Goal: Task Accomplishment & Management: Manage account settings

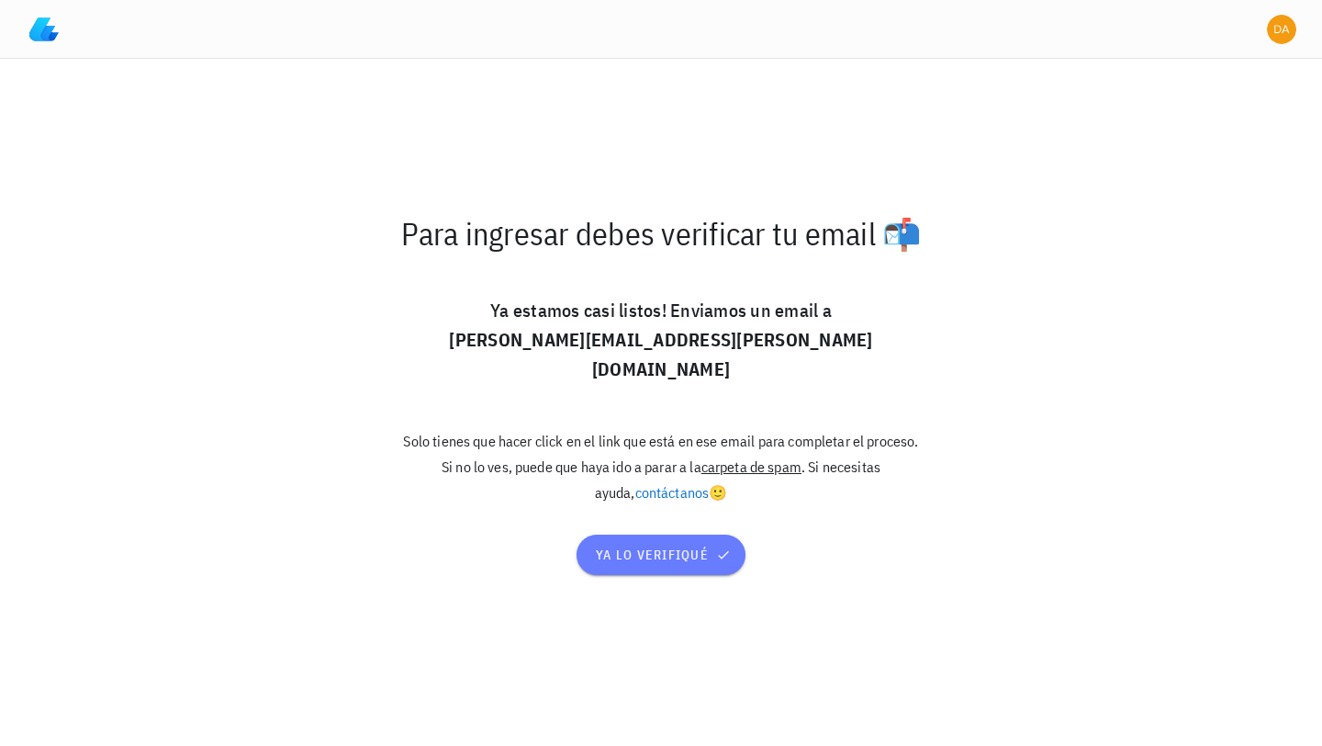
click at [636, 546] on span "ya lo verifiqué" at bounding box center [661, 554] width 132 height 17
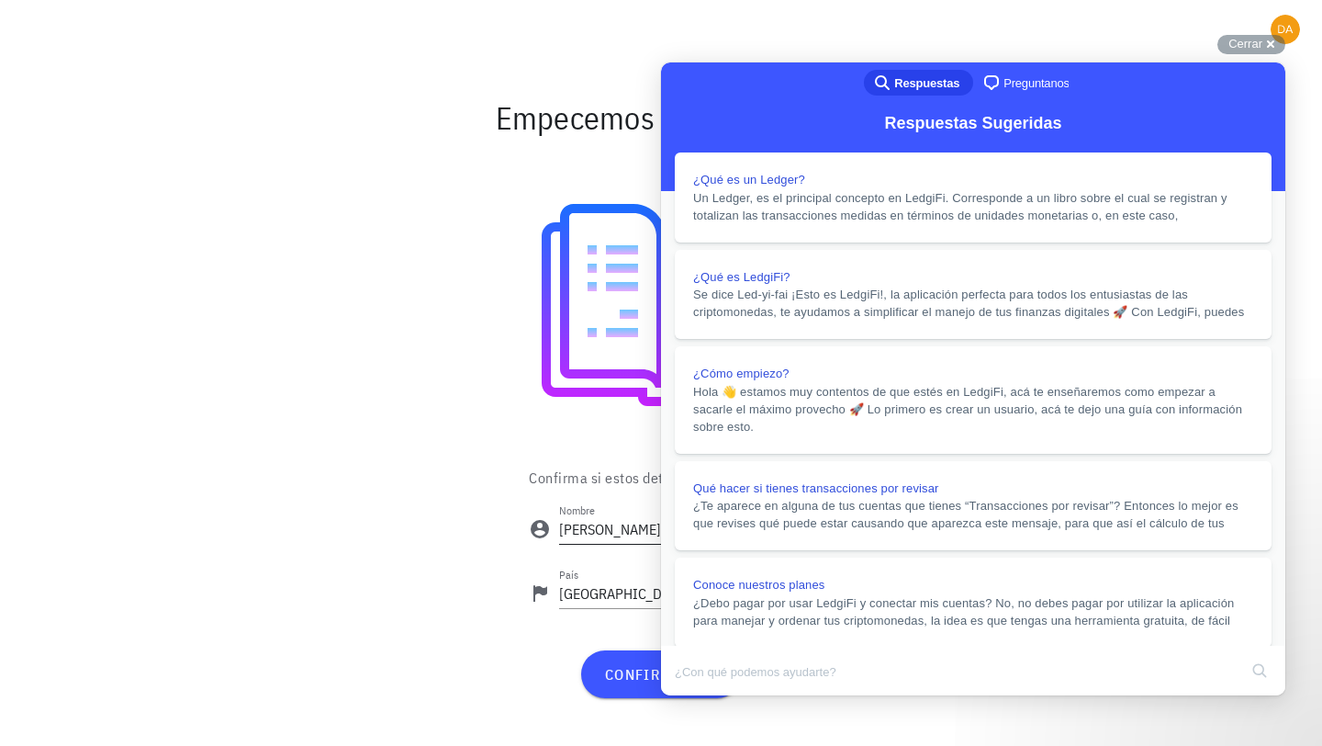
click at [628, 533] on input "Daniela" at bounding box center [676, 528] width 234 height 29
type input "[PERSON_NAME]"
click at [695, 696] on button "Close" at bounding box center [678, 708] width 33 height 24
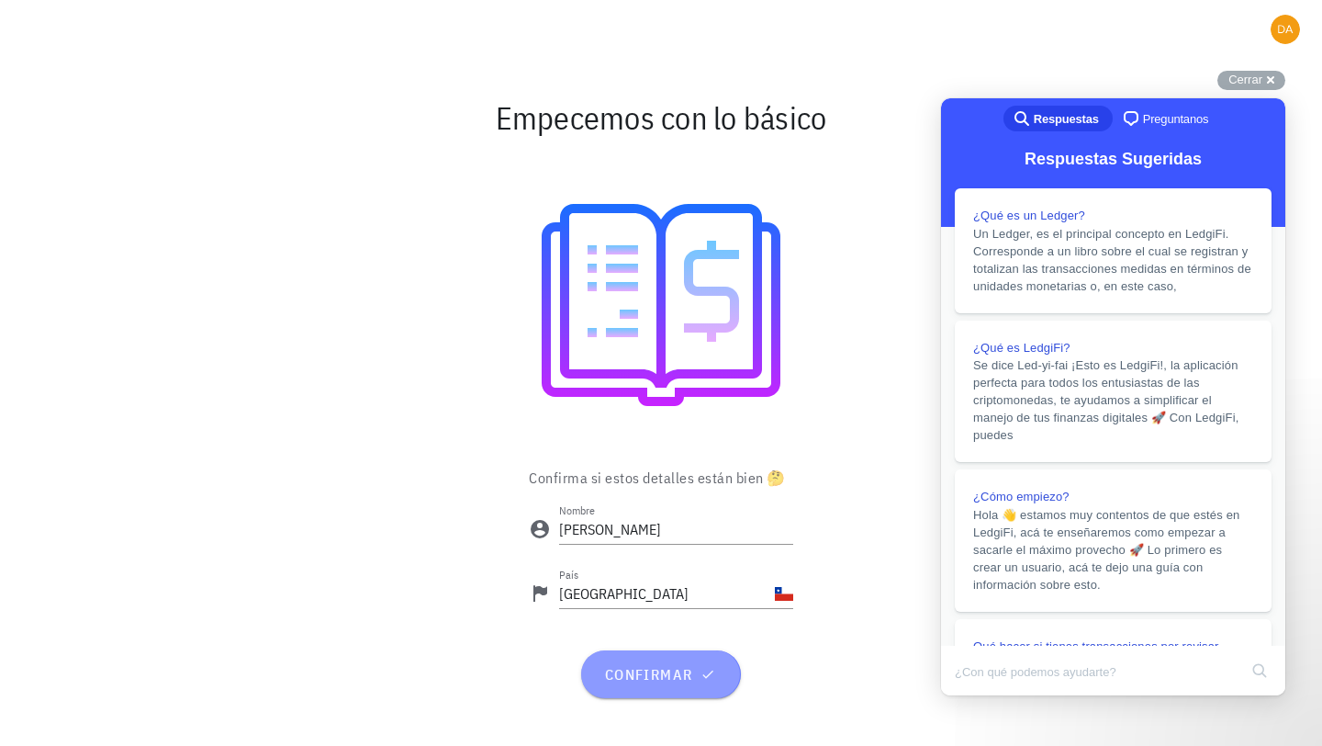
click at [657, 682] on span "confirmar" at bounding box center [660, 674] width 115 height 18
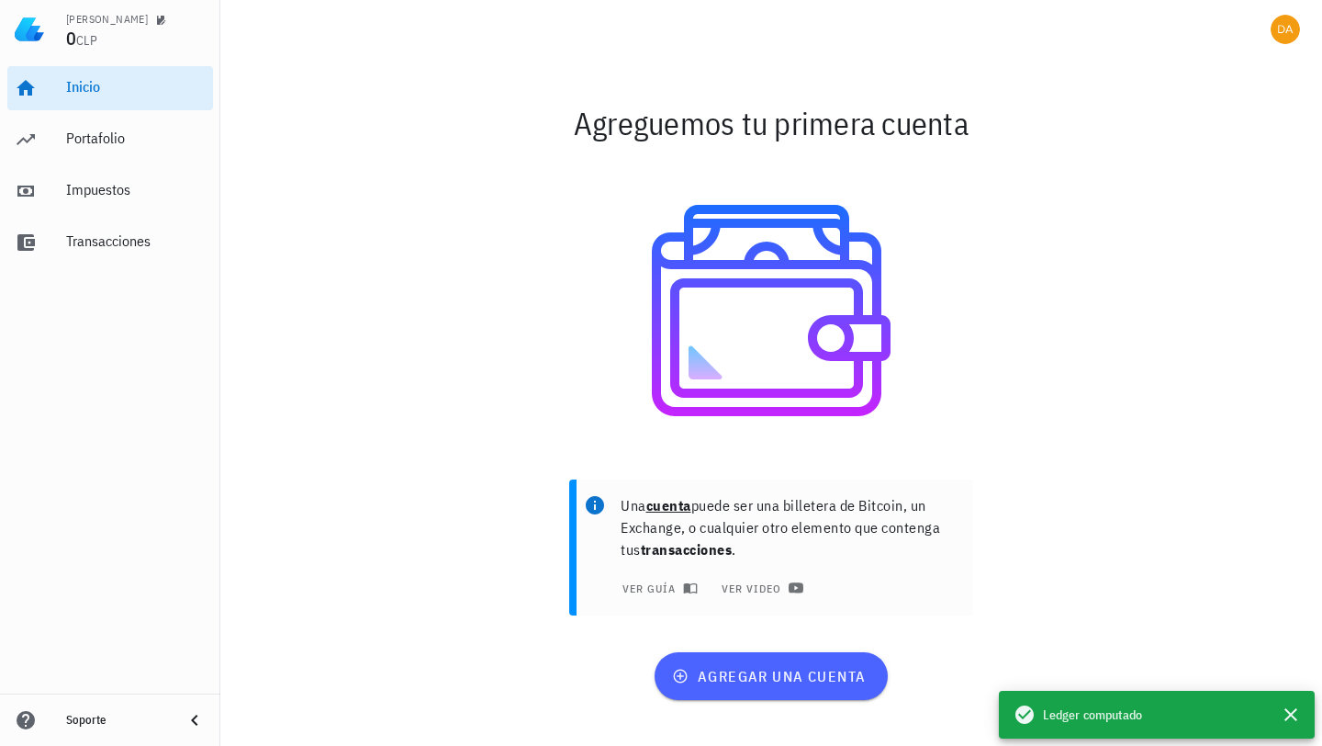
click at [766, 688] on button "agregar una cuenta" at bounding box center [771, 676] width 232 height 48
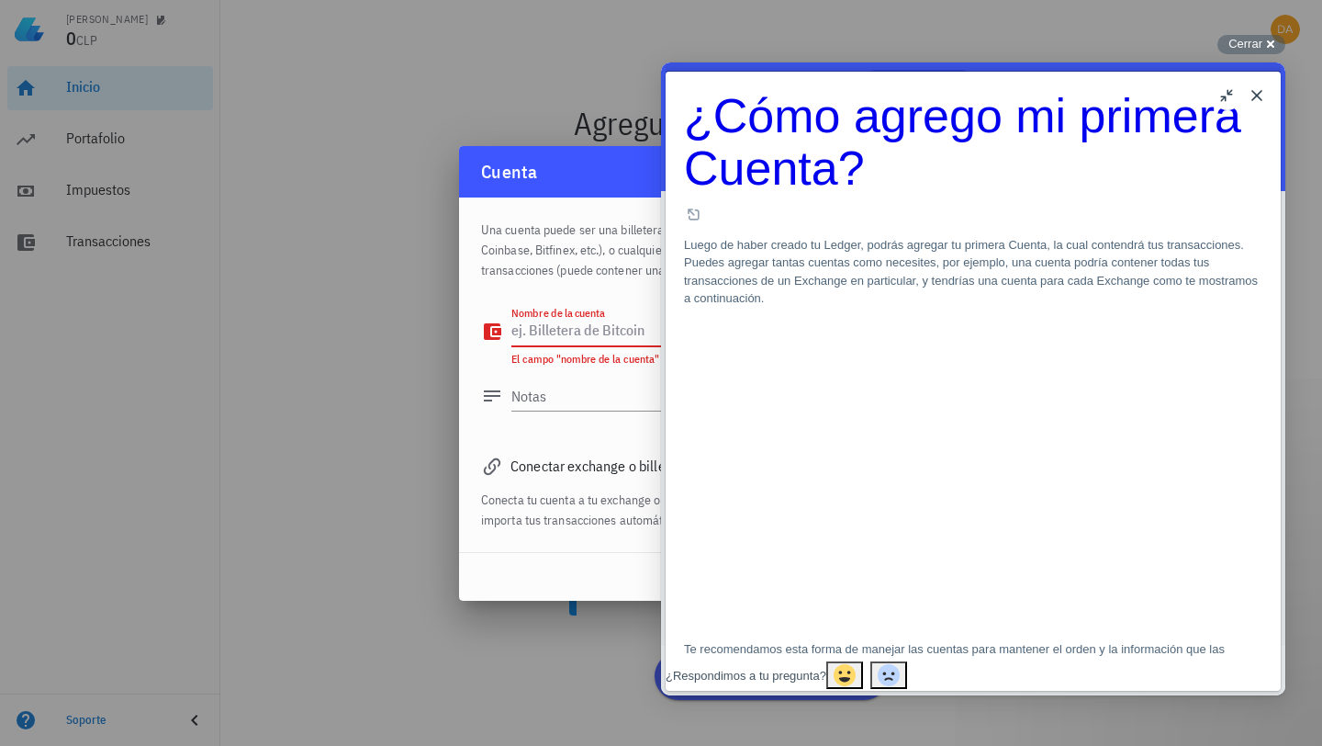
click at [552, 337] on textarea "Nombre de la cuenta" at bounding box center [654, 331] width 286 height 29
type textarea "ARCH FINANCE"
click at [1255, 95] on button "Close" at bounding box center [1256, 95] width 29 height 29
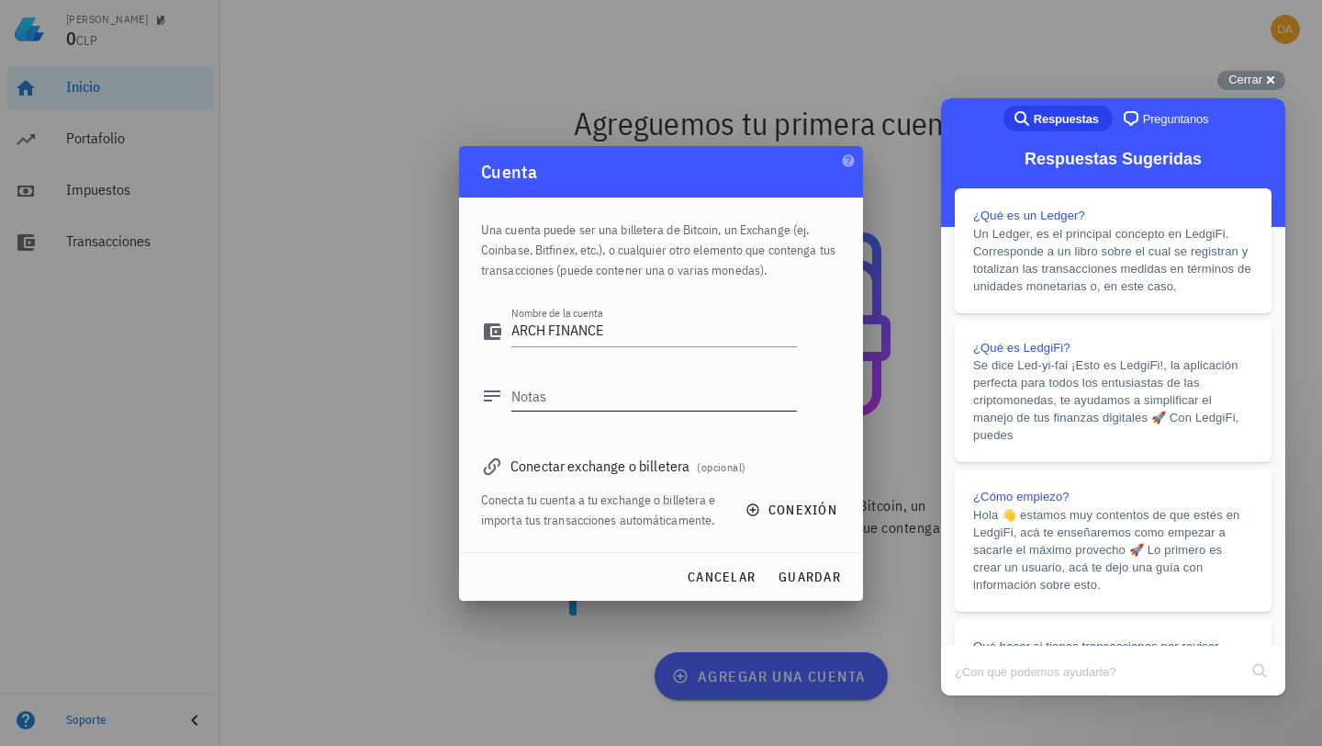
click at [592, 403] on textarea "Notas" at bounding box center [654, 395] width 286 height 29
type textarea "CRIPTO INVERSIONES"
click at [803, 507] on span "conexión" at bounding box center [793, 509] width 88 height 17
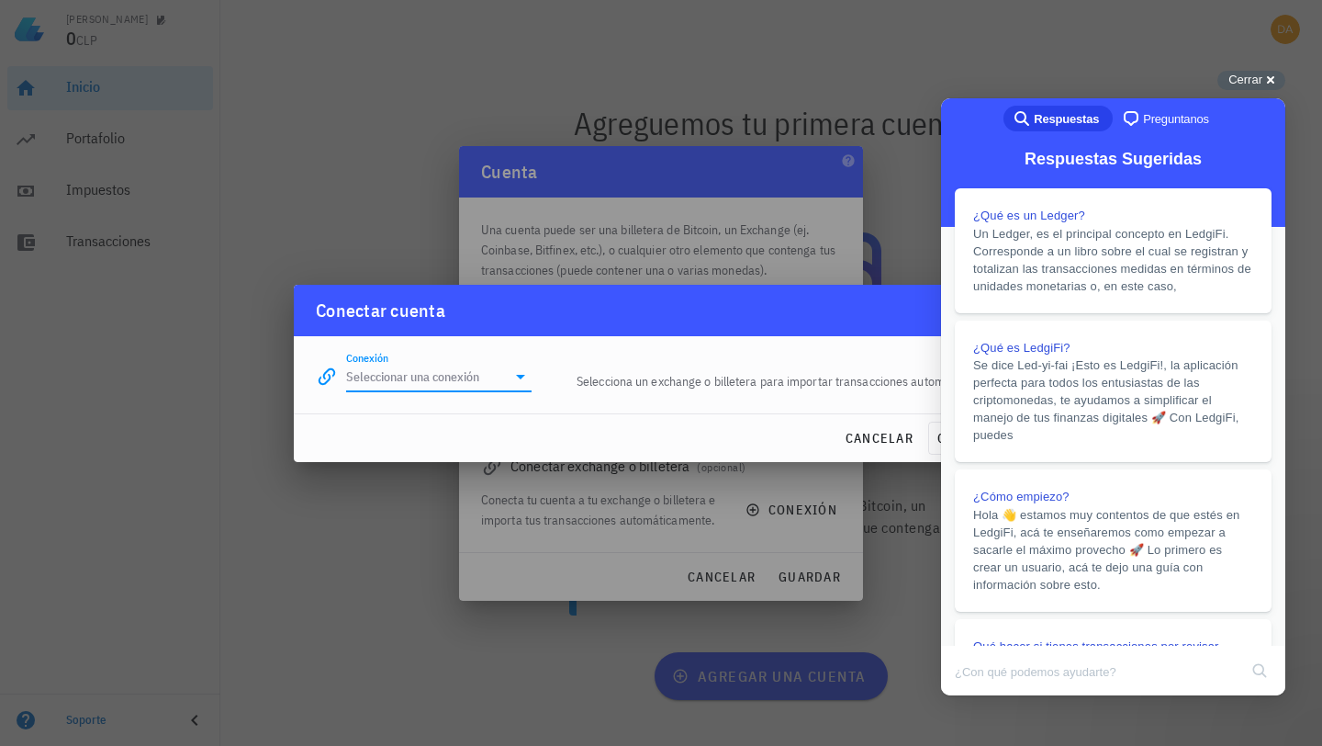
click at [503, 386] on input "Conexión" at bounding box center [426, 376] width 160 height 29
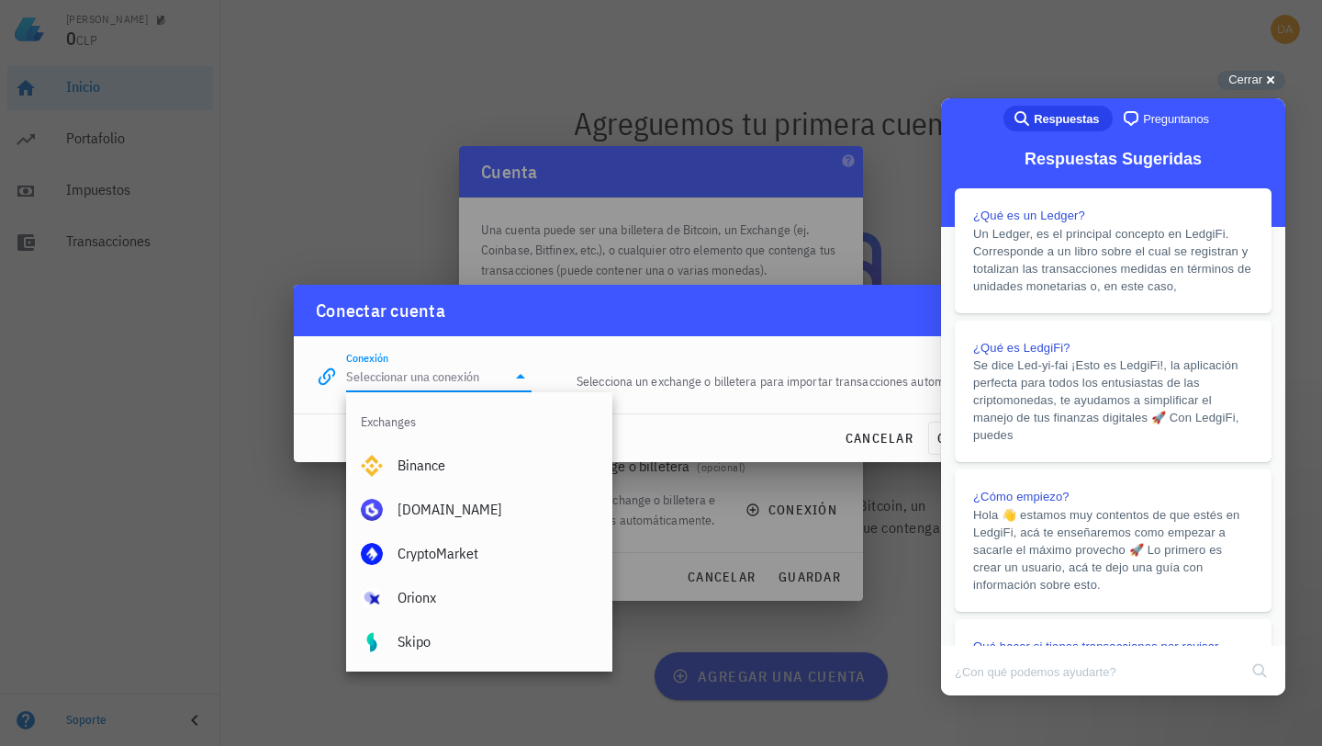
click at [208, 562] on div at bounding box center [661, 373] width 1322 height 746
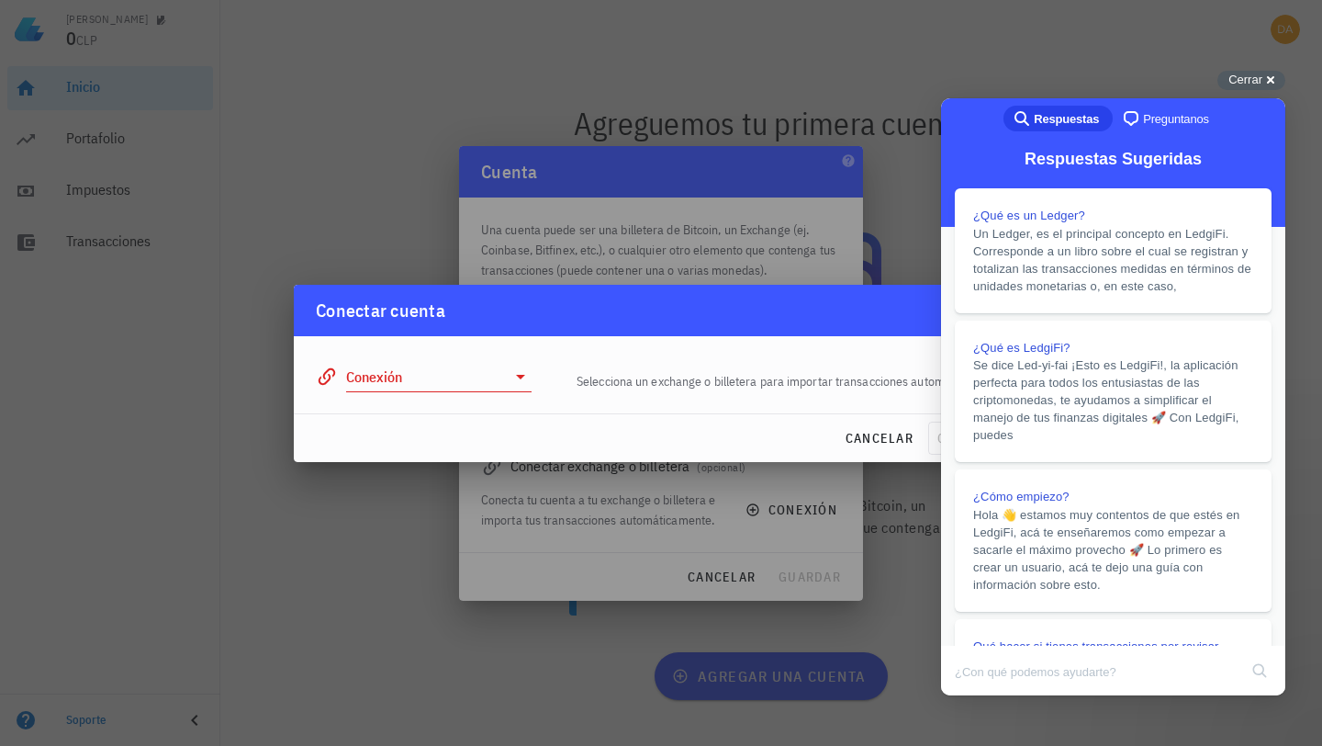
click at [517, 388] on div "Conexión" at bounding box center [438, 376] width 185 height 29
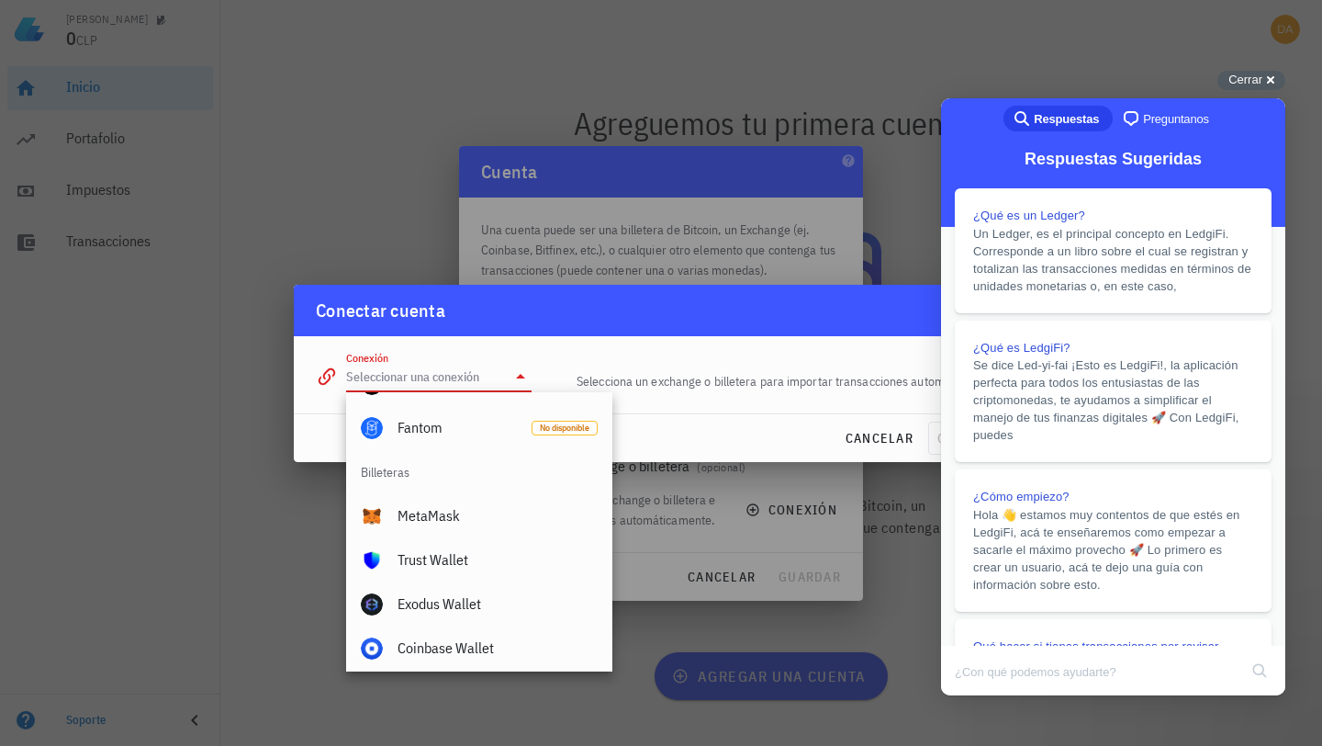
scroll to position [1141, 0]
click at [231, 563] on div at bounding box center [661, 373] width 1322 height 746
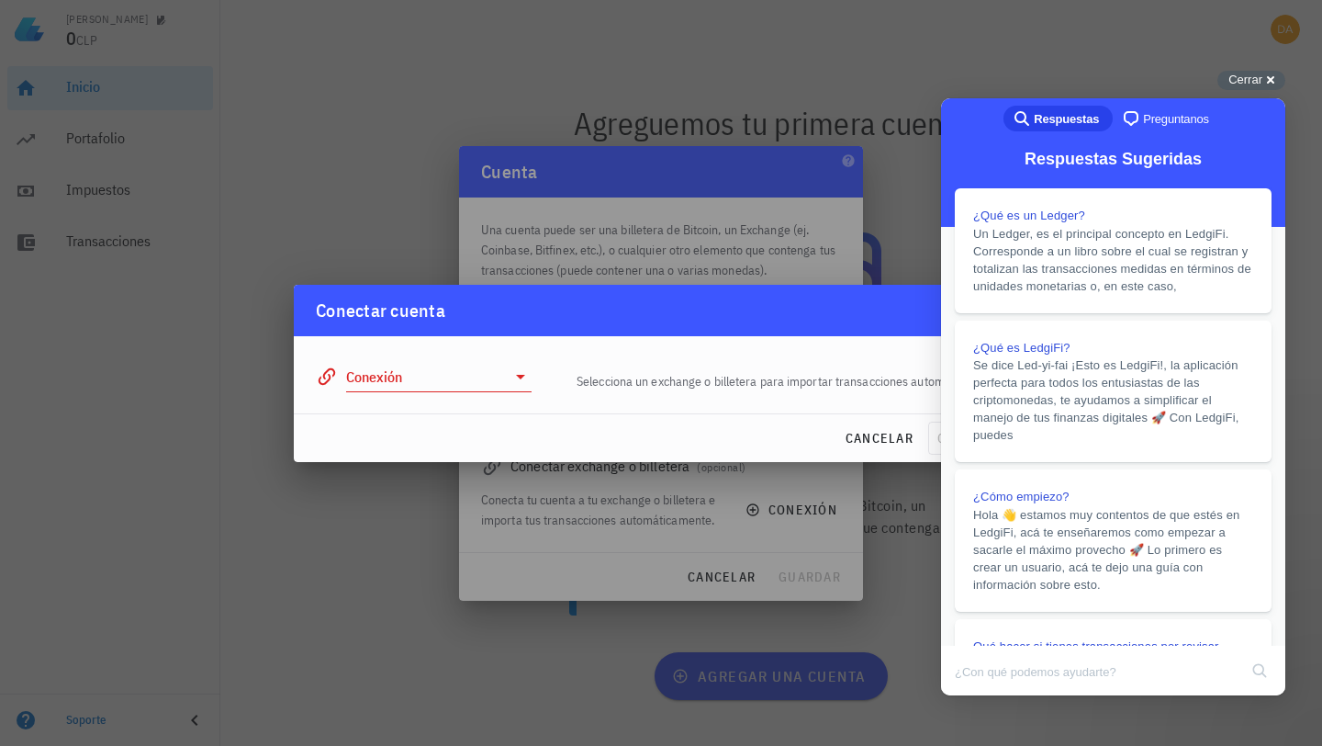
click at [519, 381] on icon at bounding box center [521, 376] width 22 height 22
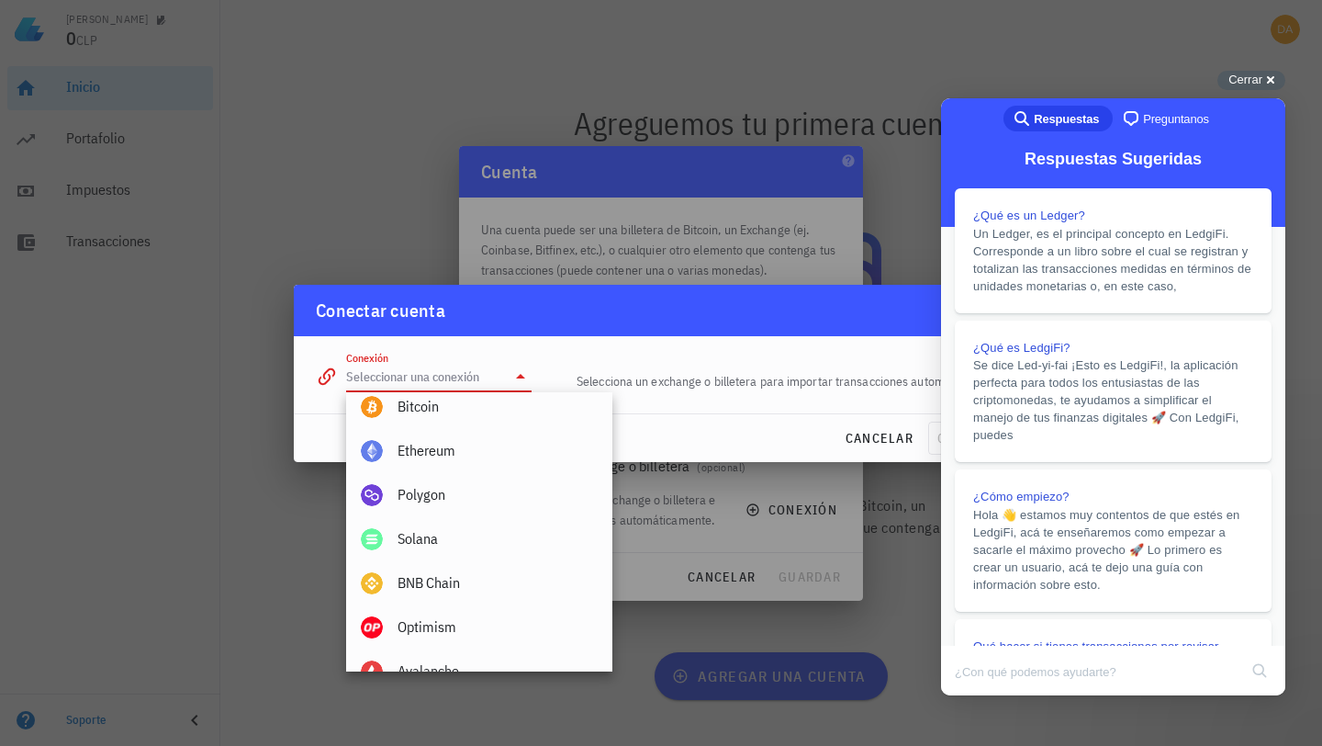
scroll to position [677, 0]
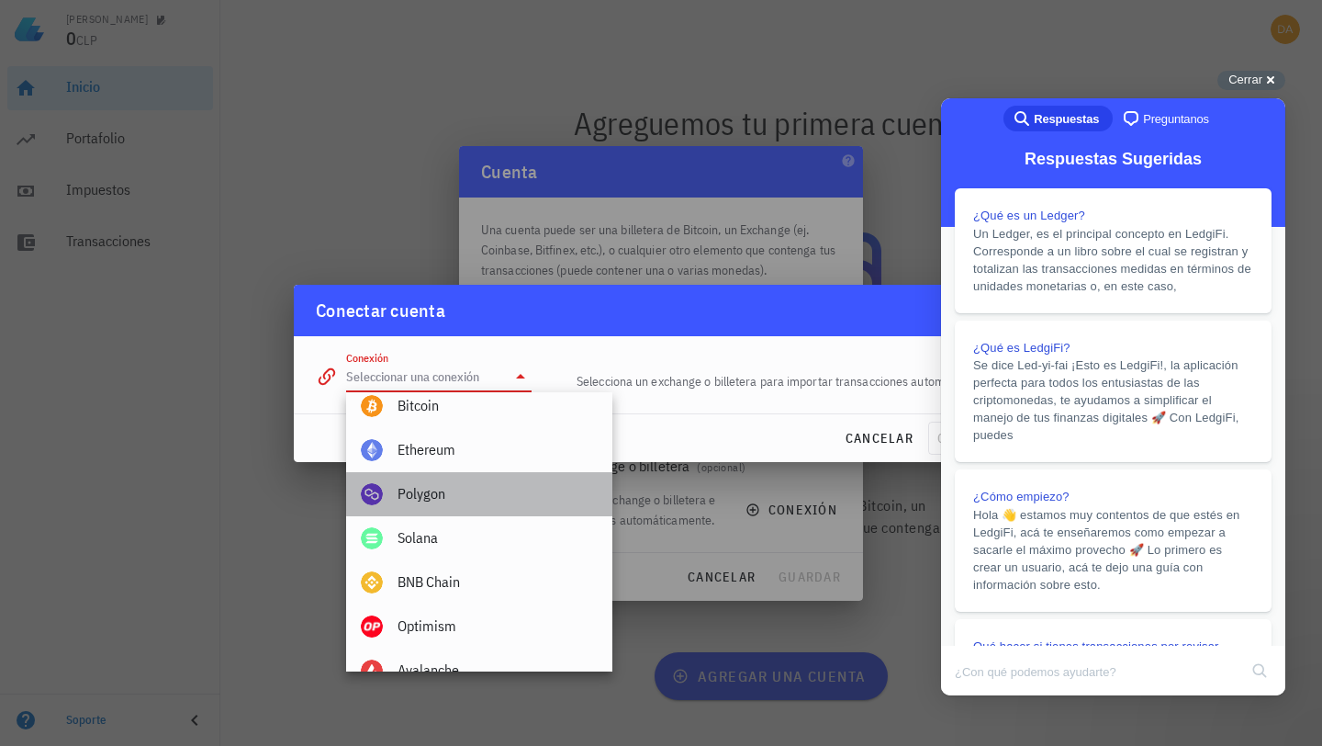
click at [420, 491] on div "Polygon" at bounding box center [498, 493] width 200 height 17
type input "Polygon"
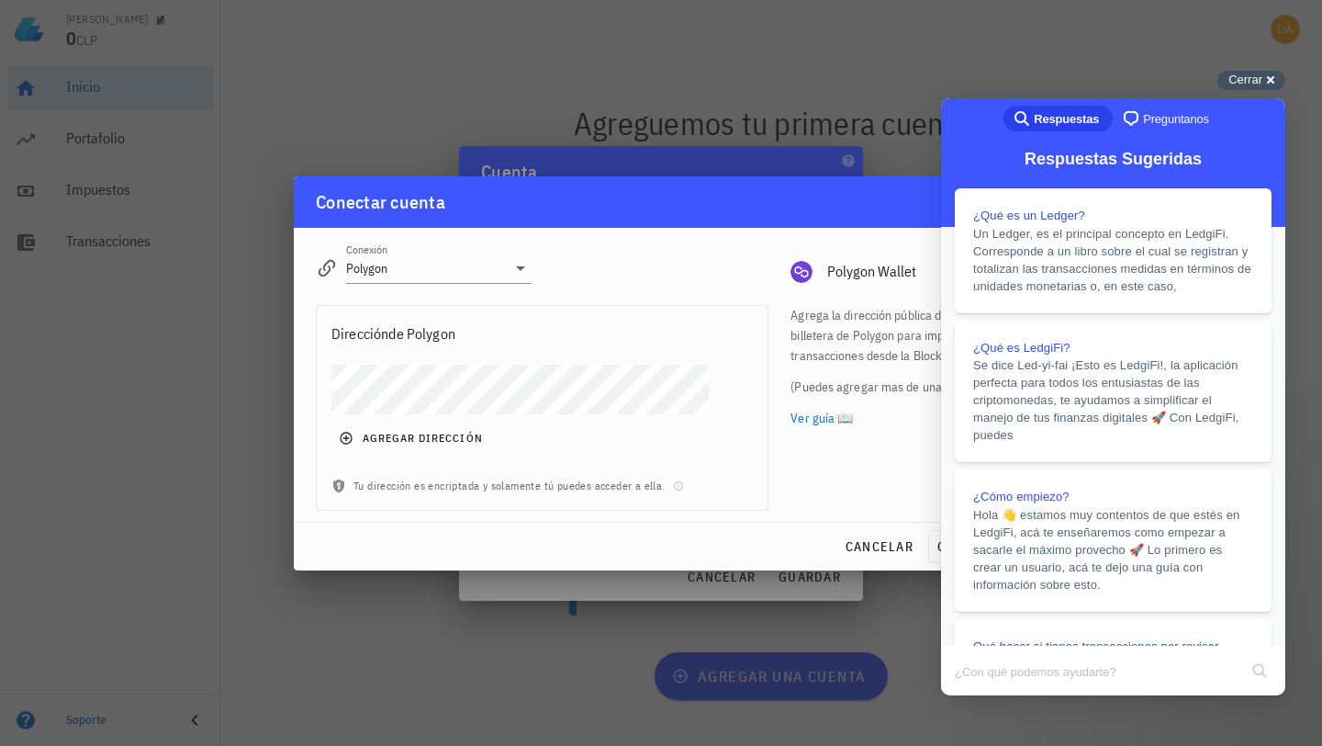
click at [1264, 77] on div "Cerrar cross-small" at bounding box center [1252, 80] width 68 height 19
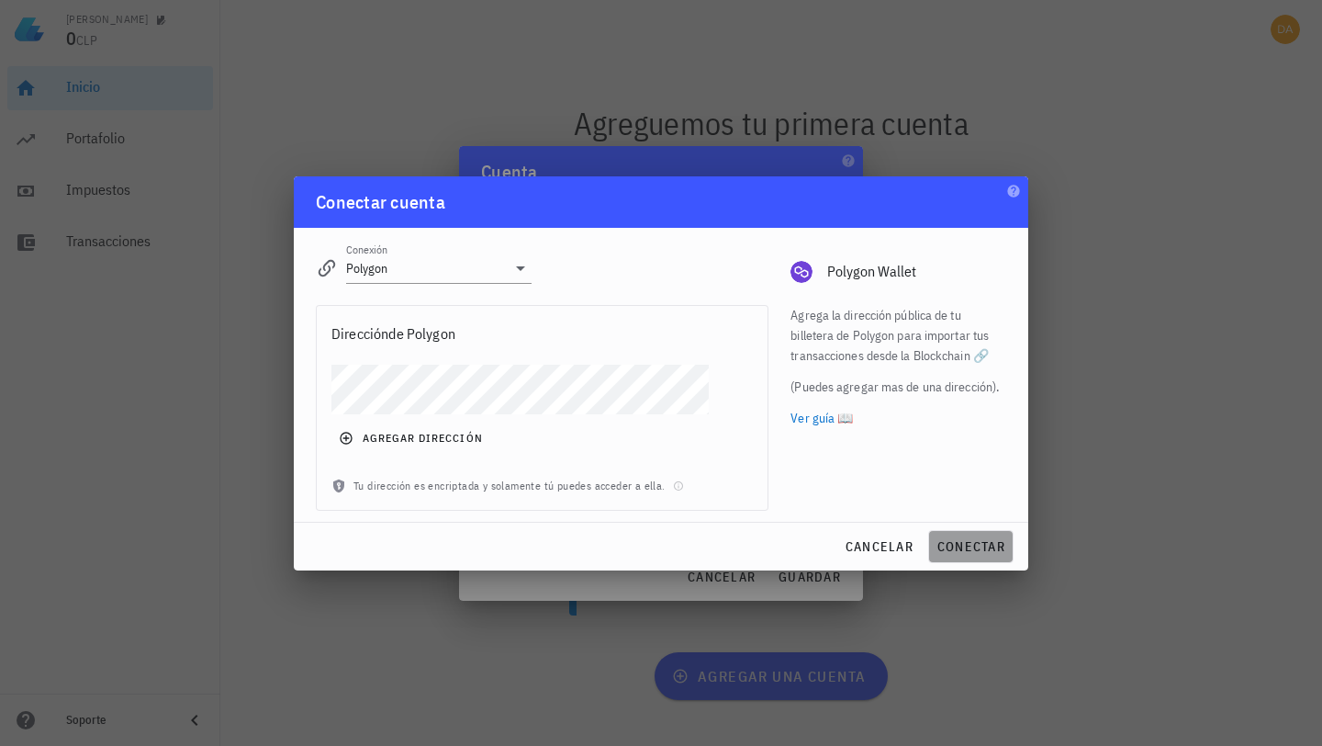
click at [977, 550] on span "conectar" at bounding box center [971, 546] width 69 height 17
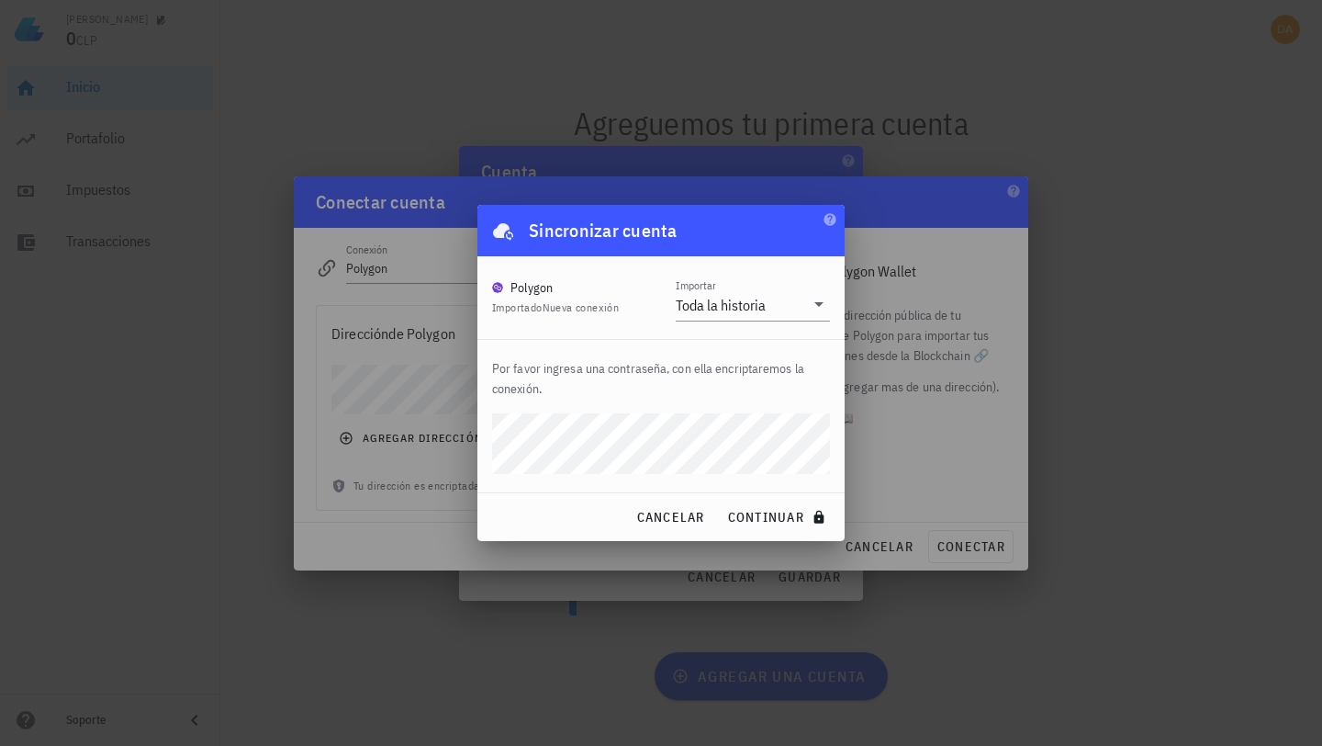
click at [1161, 599] on div at bounding box center [661, 373] width 1322 height 746
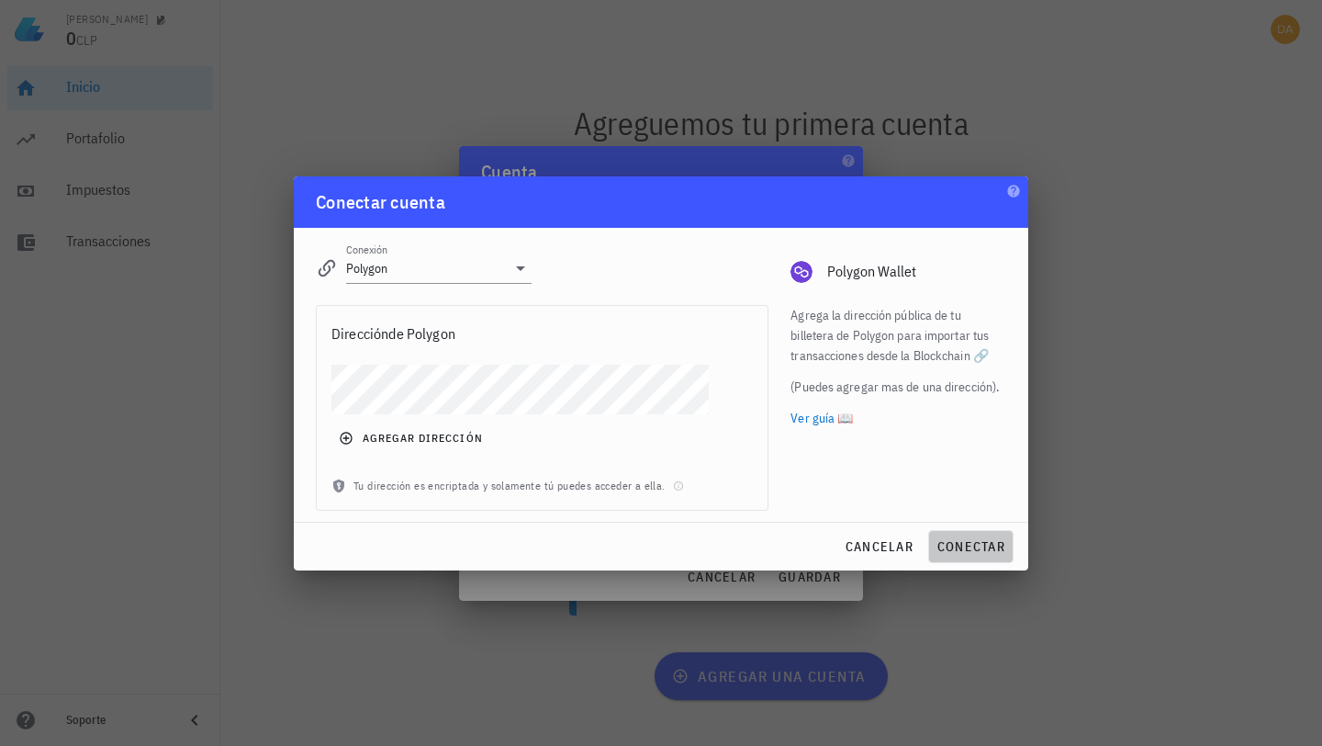
click at [967, 548] on span "conectar" at bounding box center [971, 546] width 69 height 17
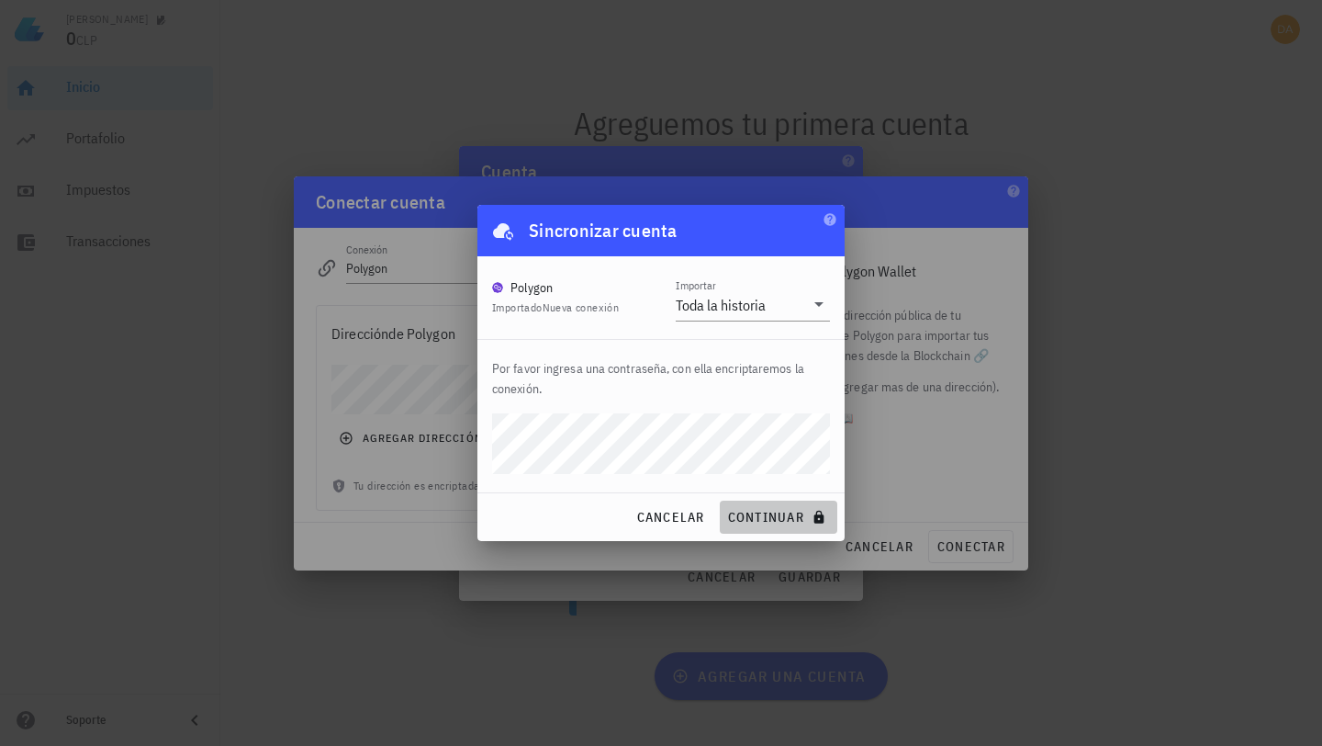
click at [770, 519] on span "continuar" at bounding box center [778, 517] width 103 height 17
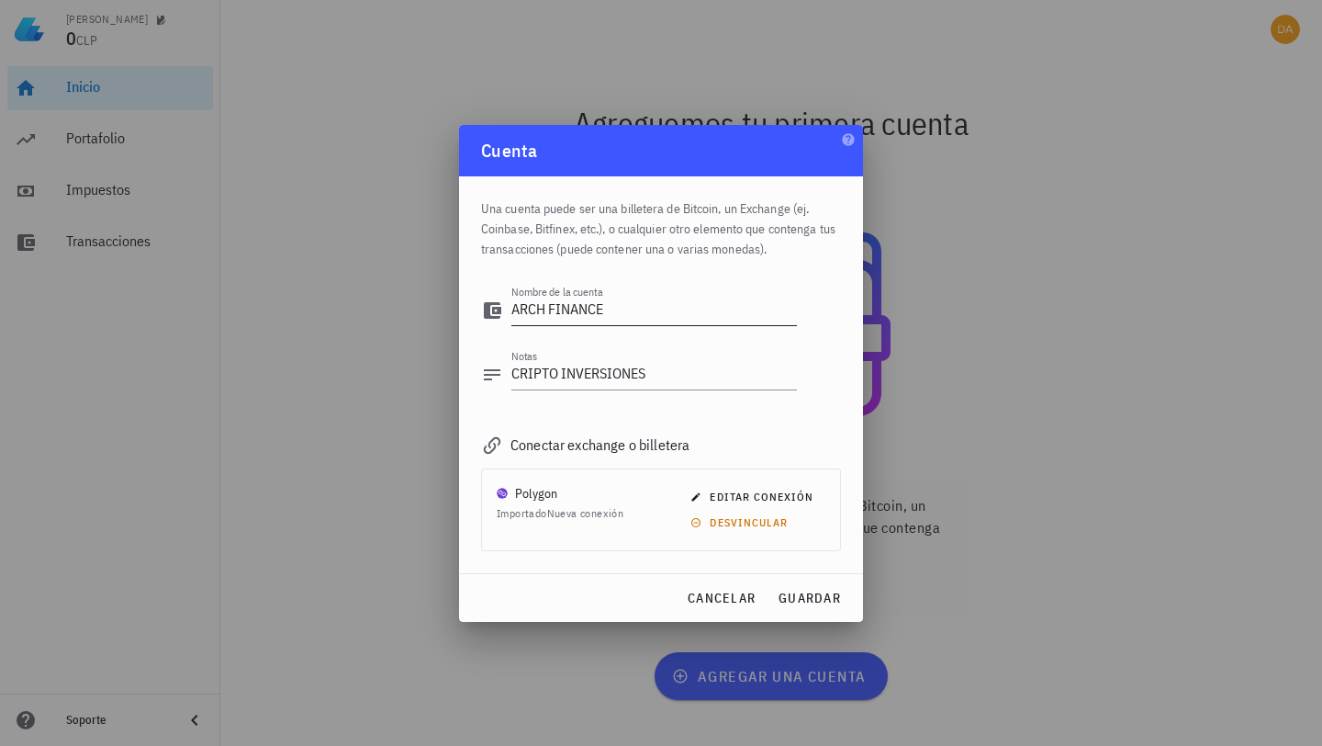
click at [623, 310] on textarea "ARCH FINANCE" at bounding box center [654, 310] width 286 height 29
type textarea "ARCH FINANCE PERSONAL"
click at [809, 602] on span "guardar" at bounding box center [809, 598] width 63 height 17
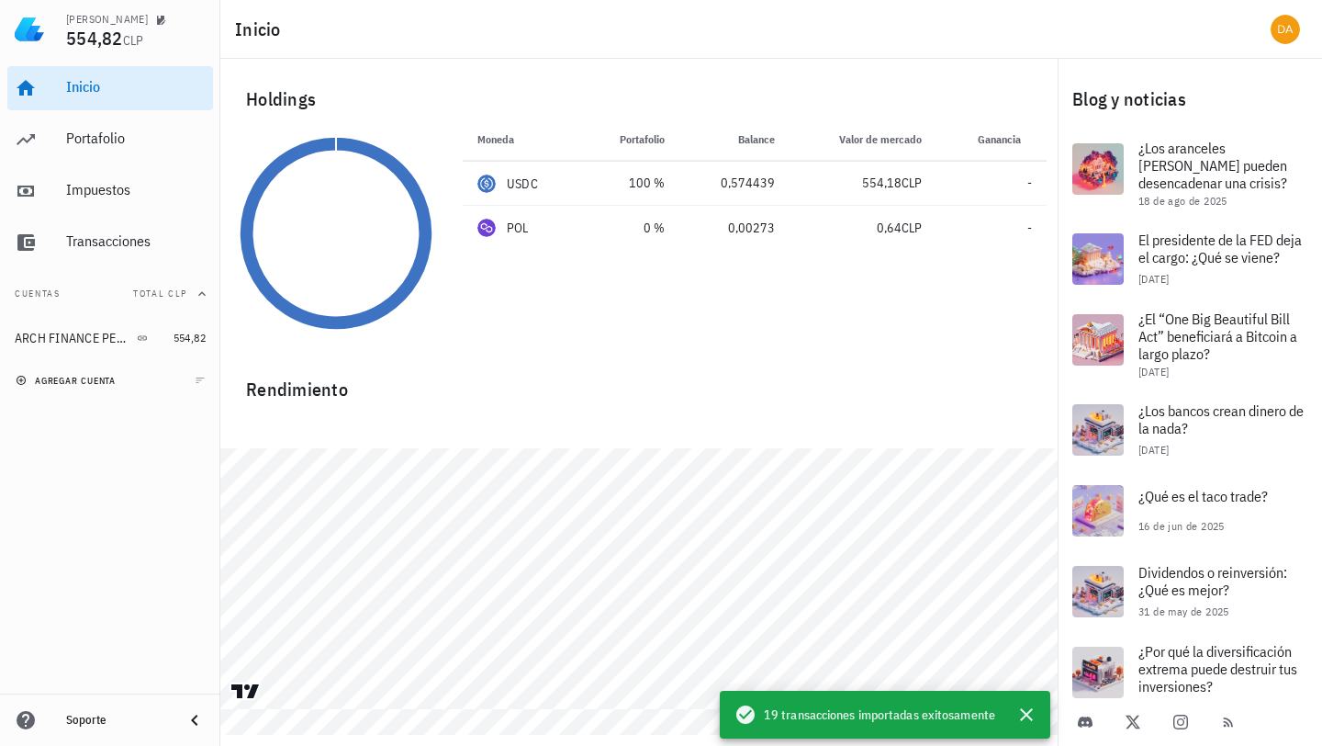
click at [101, 380] on span "agregar cuenta" at bounding box center [67, 381] width 96 height 12
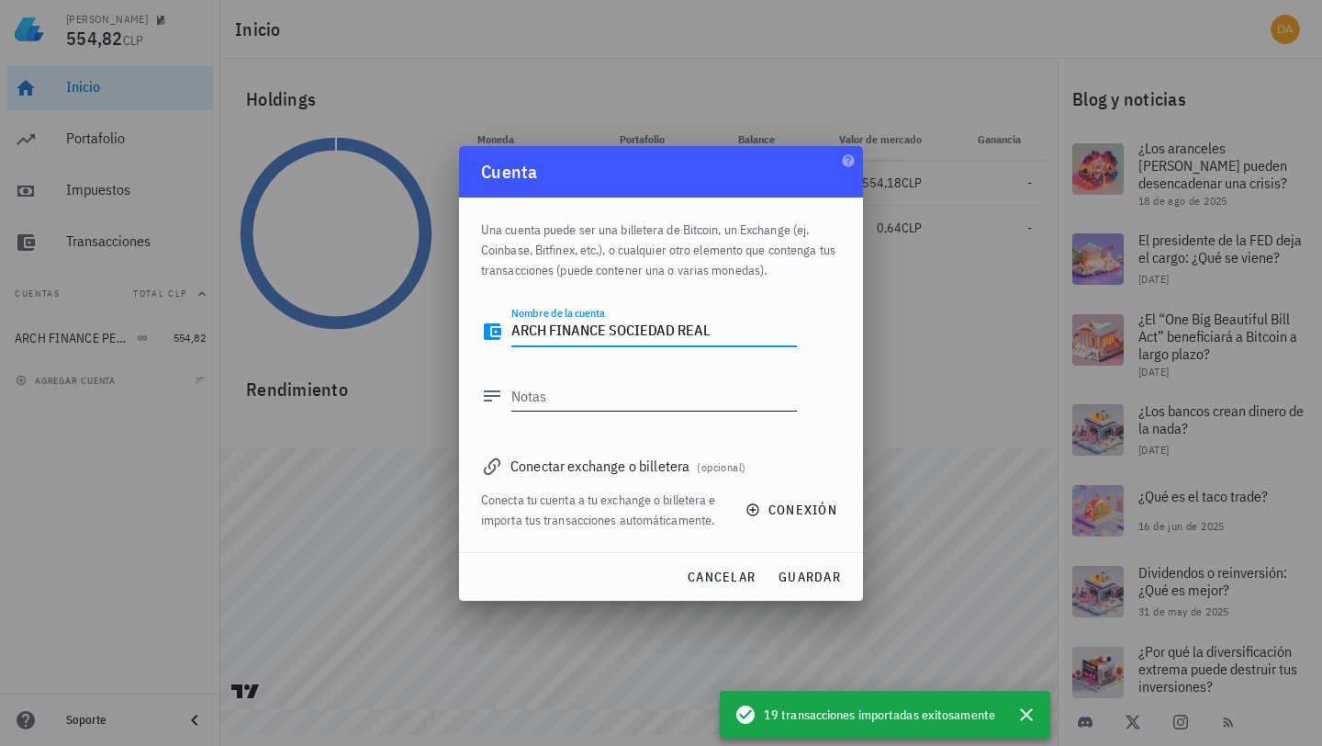
type textarea "ARCH FINANCE SOCIEDAD REAL"
click at [534, 399] on textarea "Notas" at bounding box center [654, 395] width 286 height 29
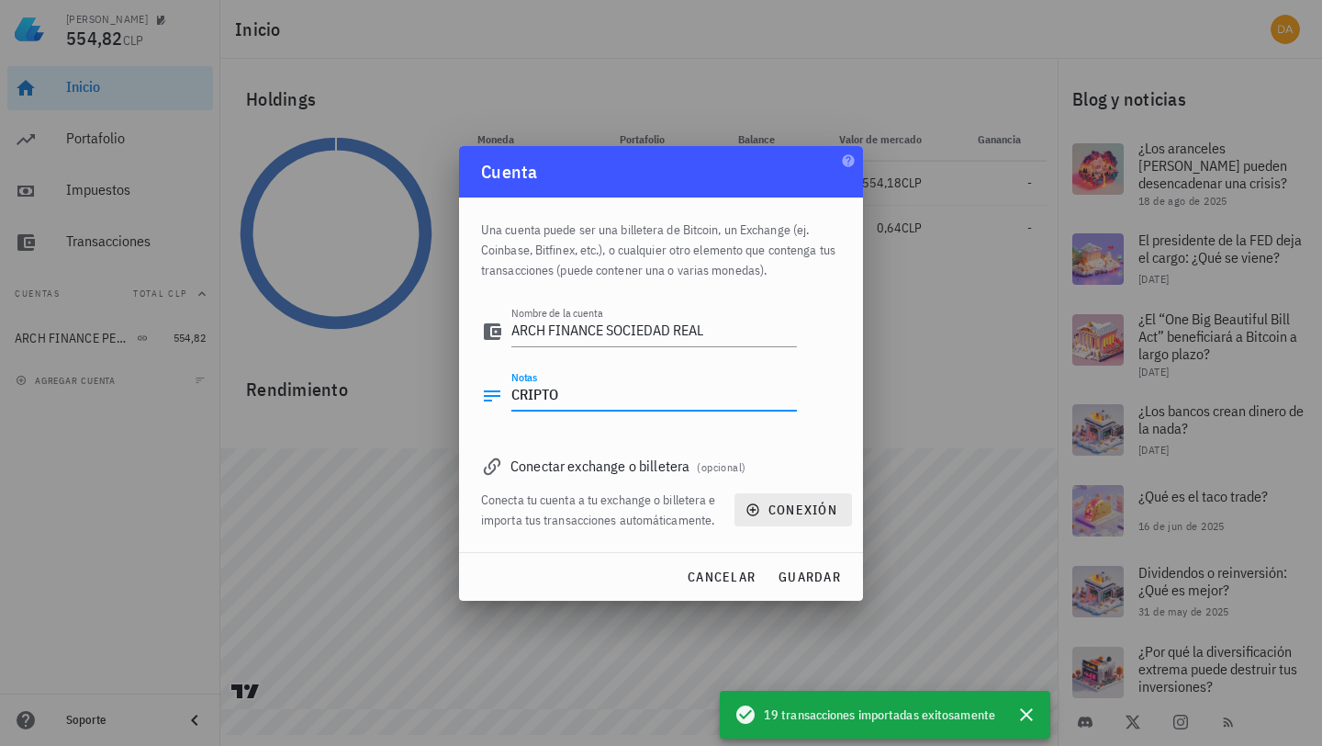
type textarea "CRIPTO"
click at [757, 508] on icon "button" at bounding box center [753, 509] width 15 height 15
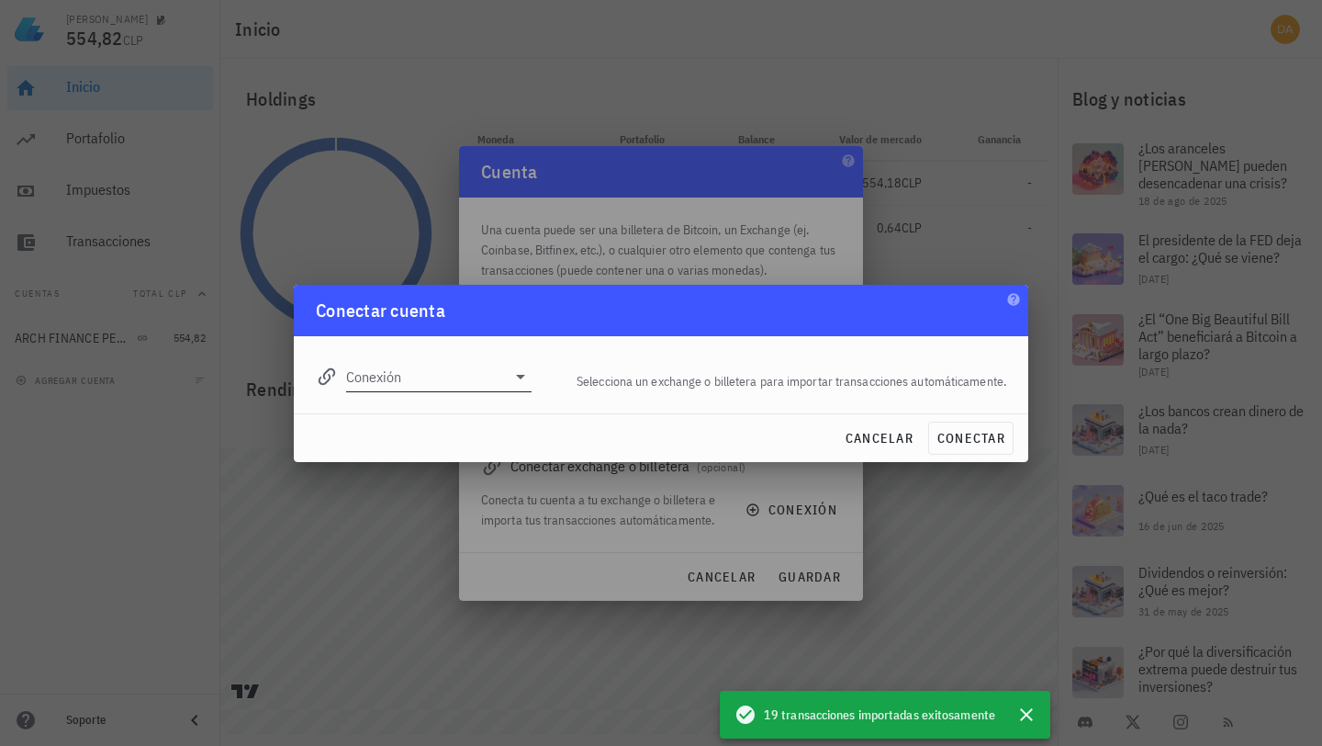
click at [521, 377] on icon at bounding box center [520, 377] width 9 height 5
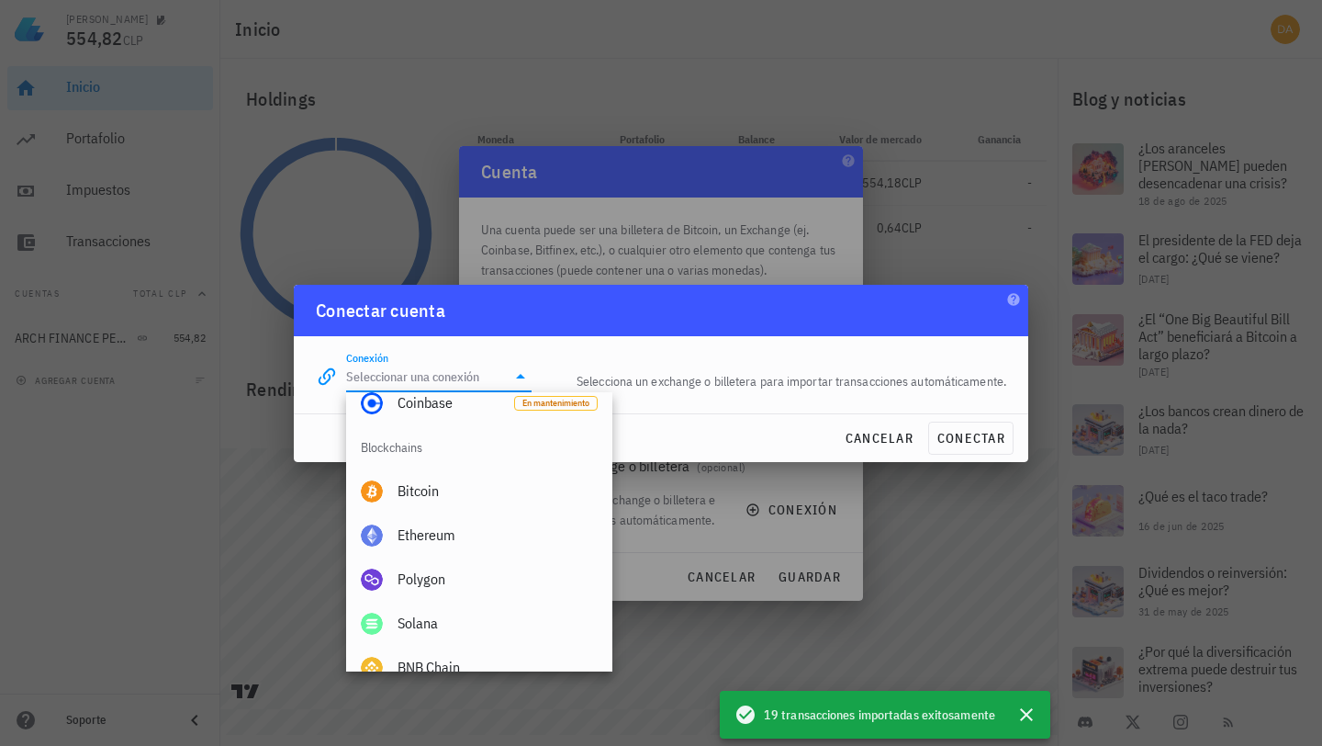
scroll to position [593, 0]
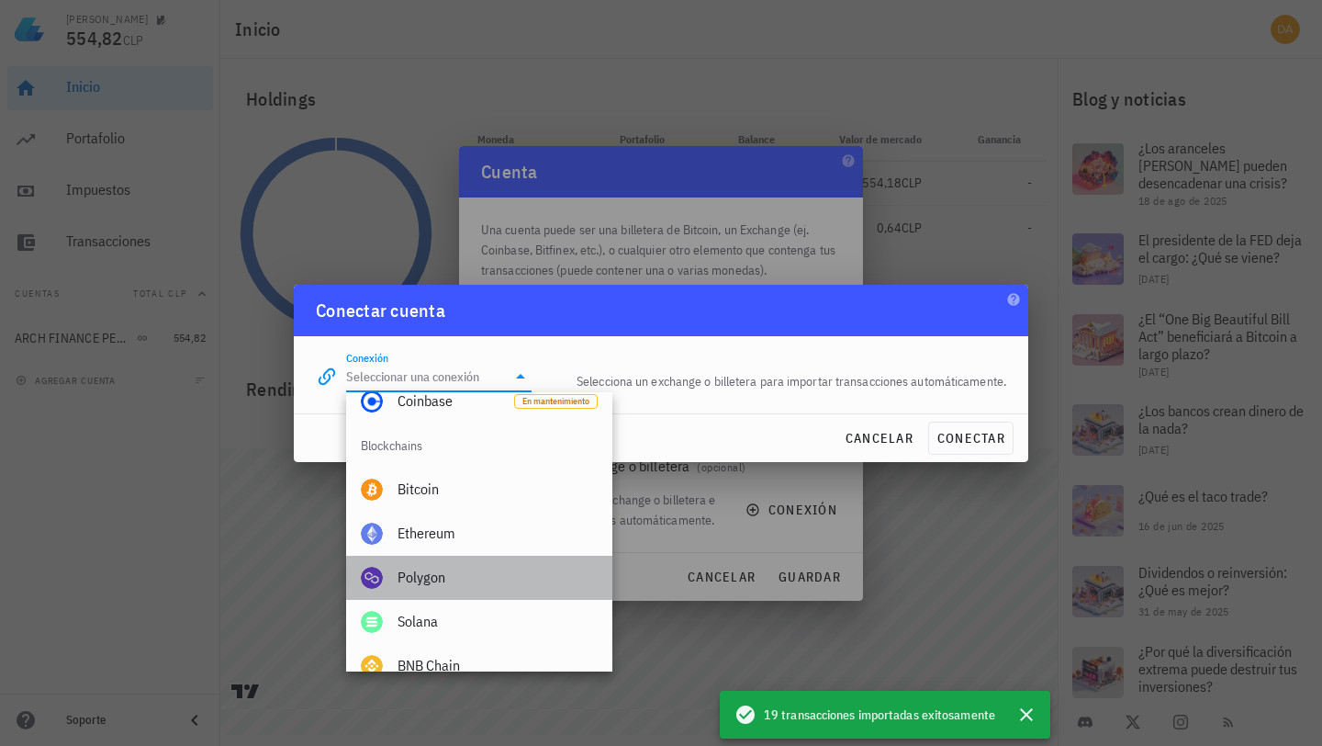
click at [427, 579] on div "Polygon" at bounding box center [498, 576] width 200 height 17
type input "Polygon"
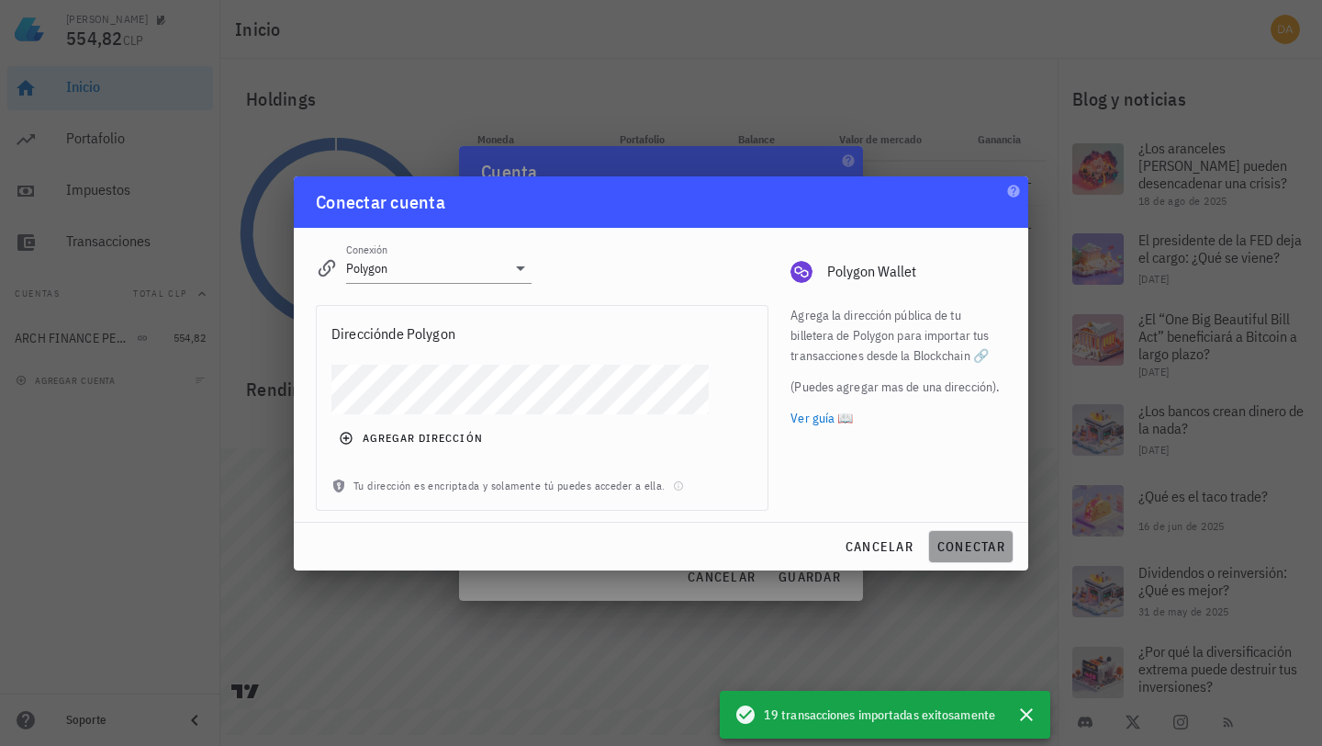
click at [974, 548] on span "conectar" at bounding box center [971, 546] width 69 height 17
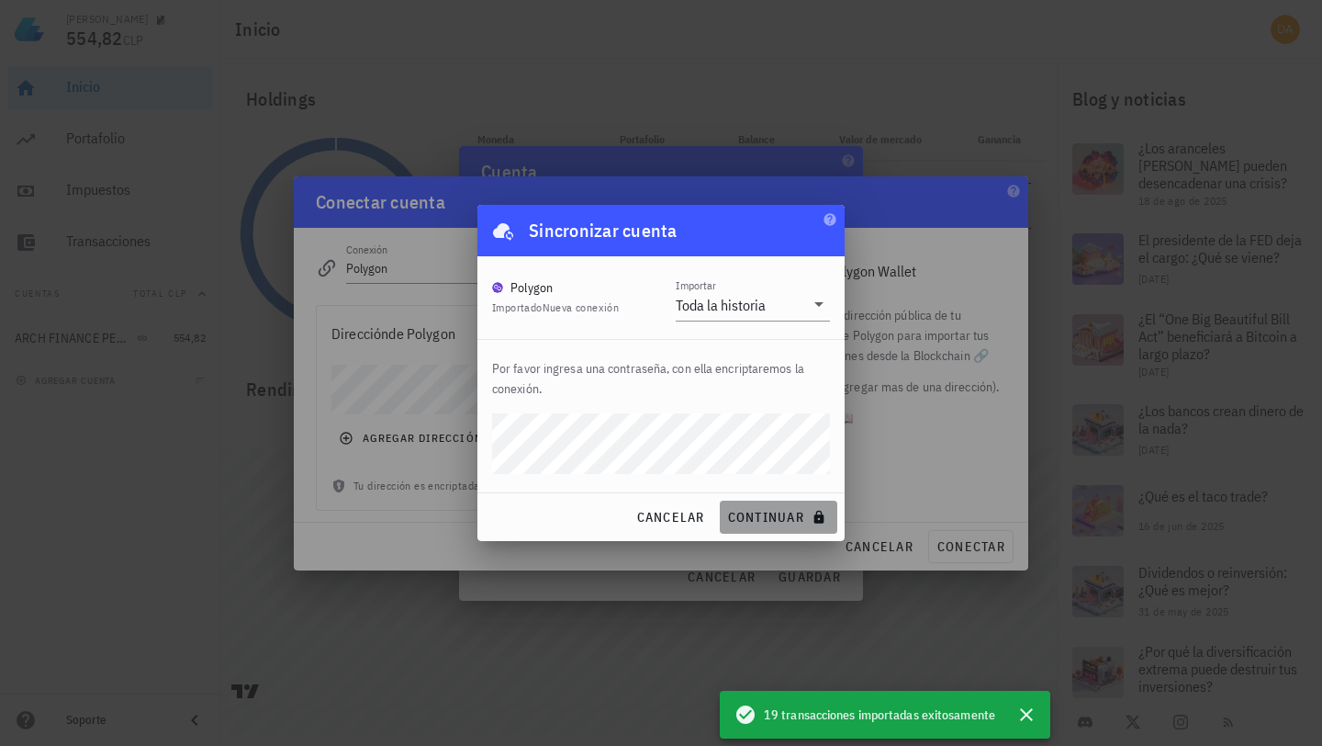
click at [770, 521] on span "continuar" at bounding box center [778, 517] width 103 height 17
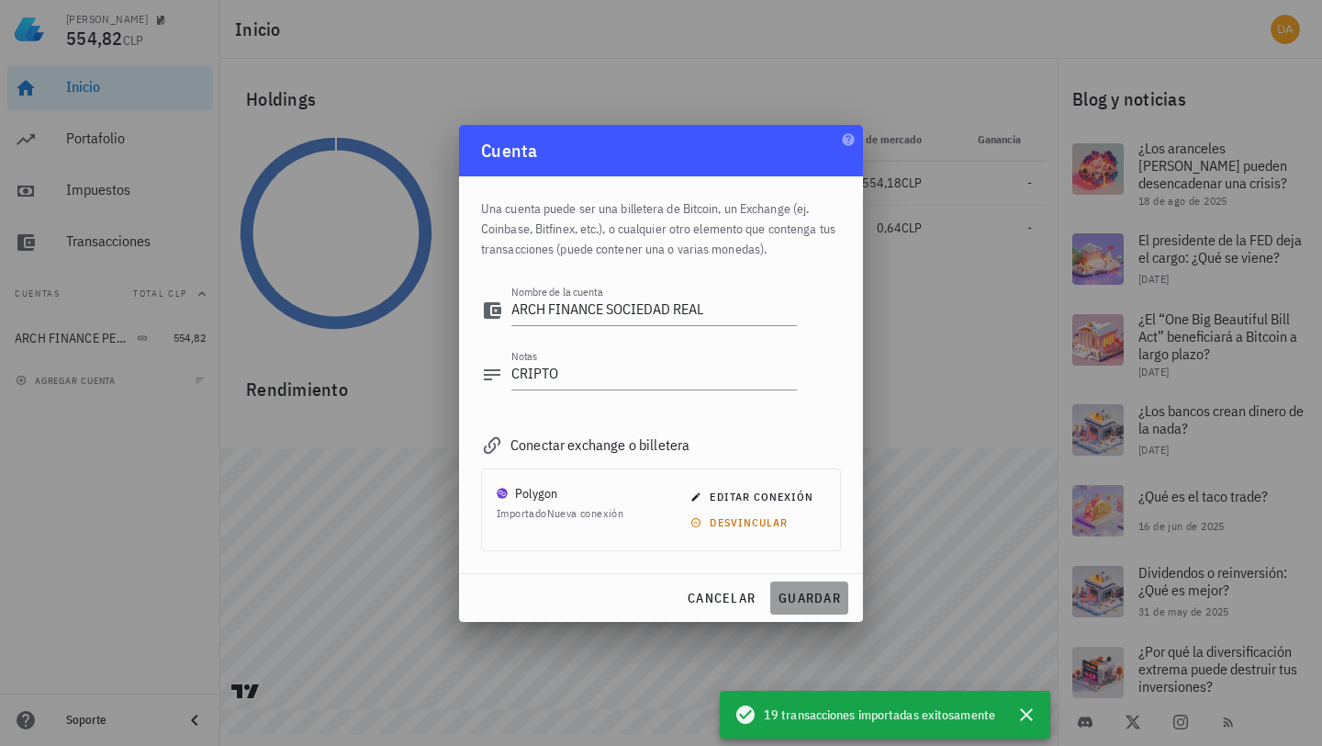
click at [816, 599] on span "guardar" at bounding box center [809, 598] width 63 height 17
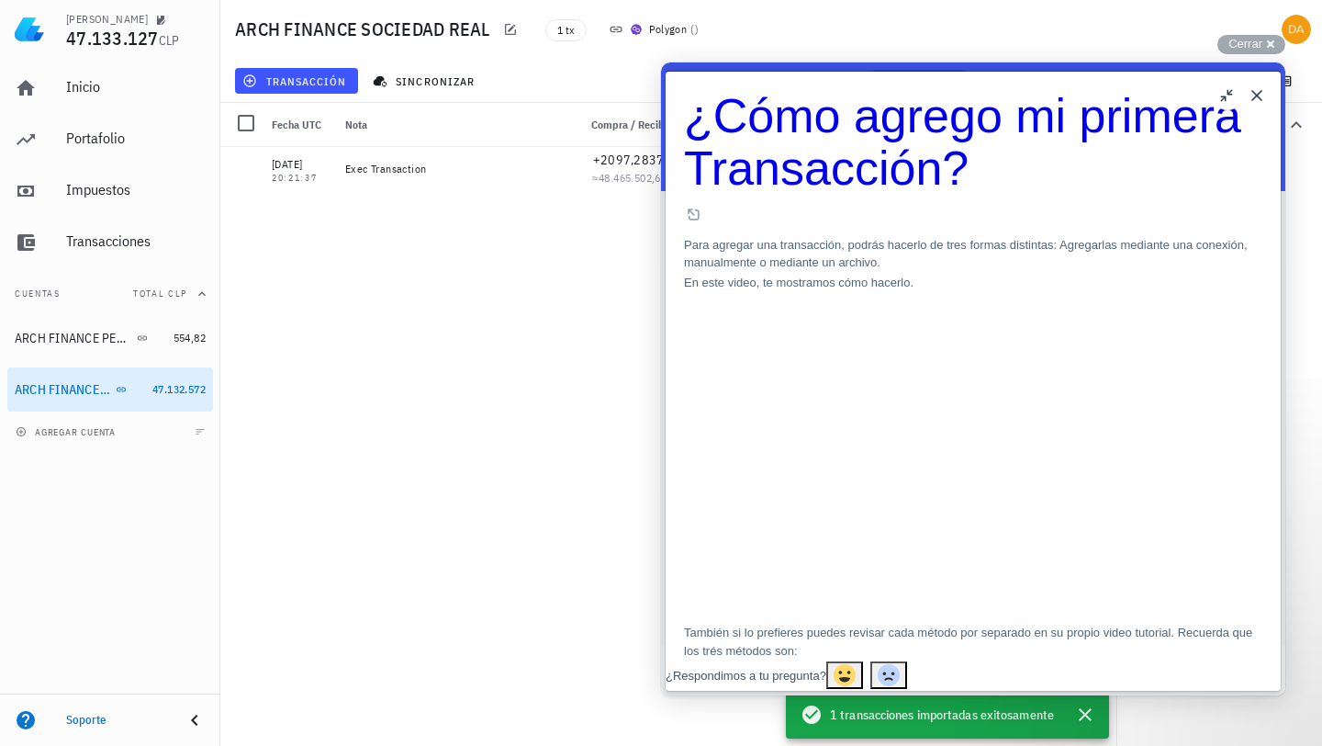
click at [1268, 95] on button "Close" at bounding box center [1256, 95] width 29 height 29
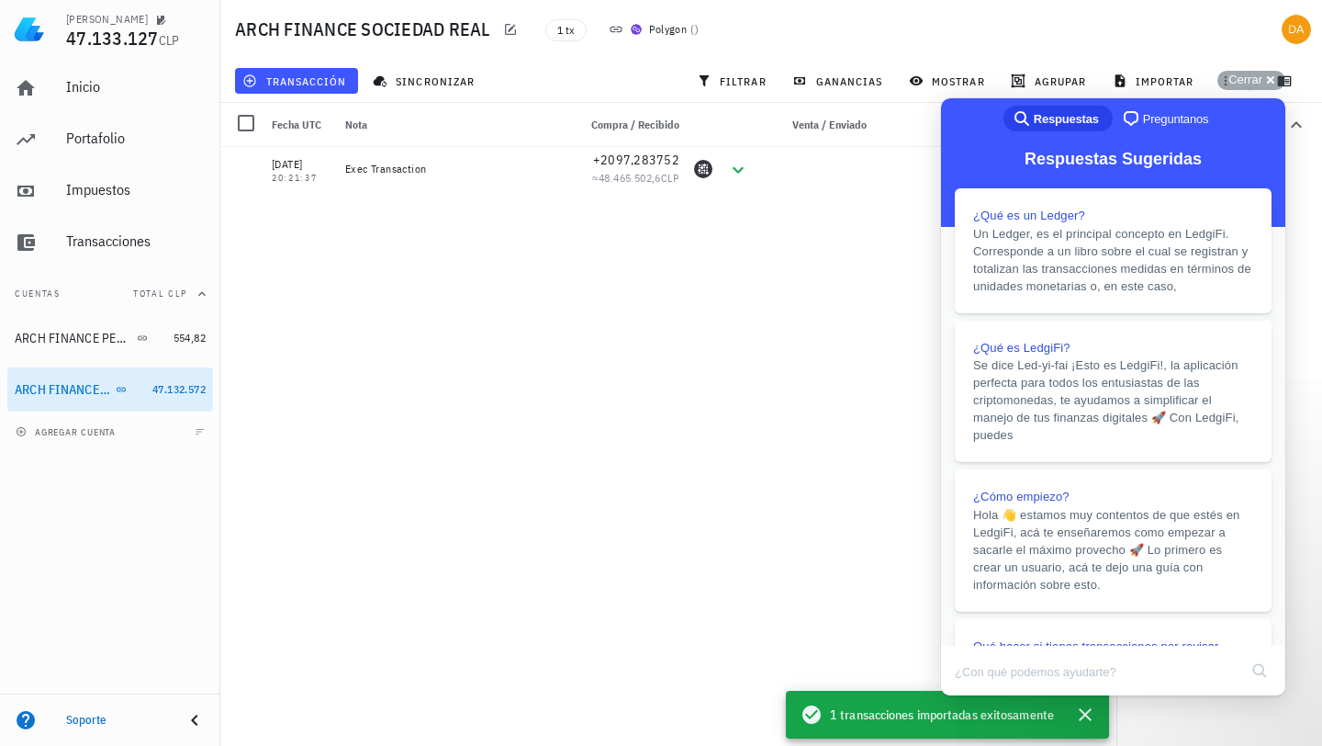
click at [674, 455] on div "[DATE] 20:21:37 Exec Transaction +2097,283752 ≈ 48.465.502,6 CLP" at bounding box center [668, 439] width 896 height 584
click at [679, 425] on div "[DATE] 20:21:37 Exec Transaction +2097,283752 ≈ 48.465.502,6 CLP" at bounding box center [668, 439] width 896 height 584
click at [1275, 80] on div "Cerrar cross-small" at bounding box center [1252, 80] width 68 height 19
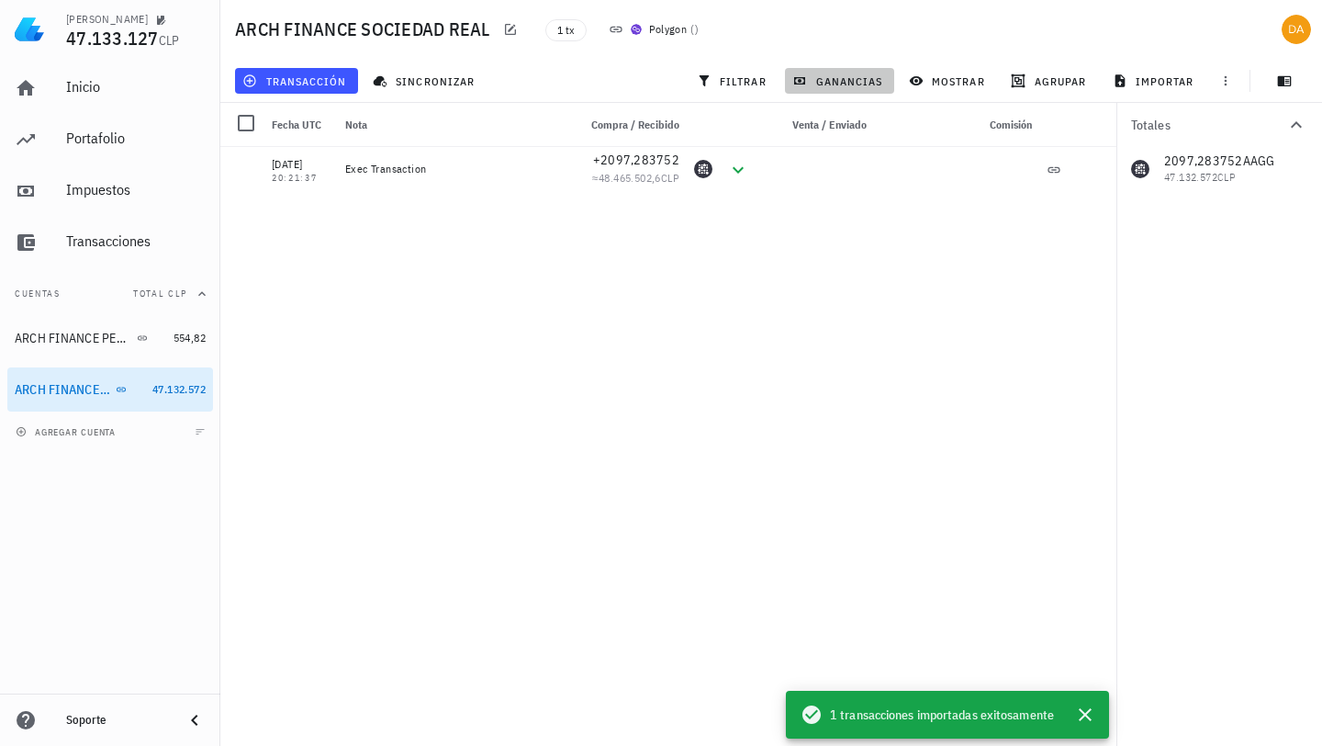
click at [845, 77] on span "ganancias" at bounding box center [839, 80] width 86 height 15
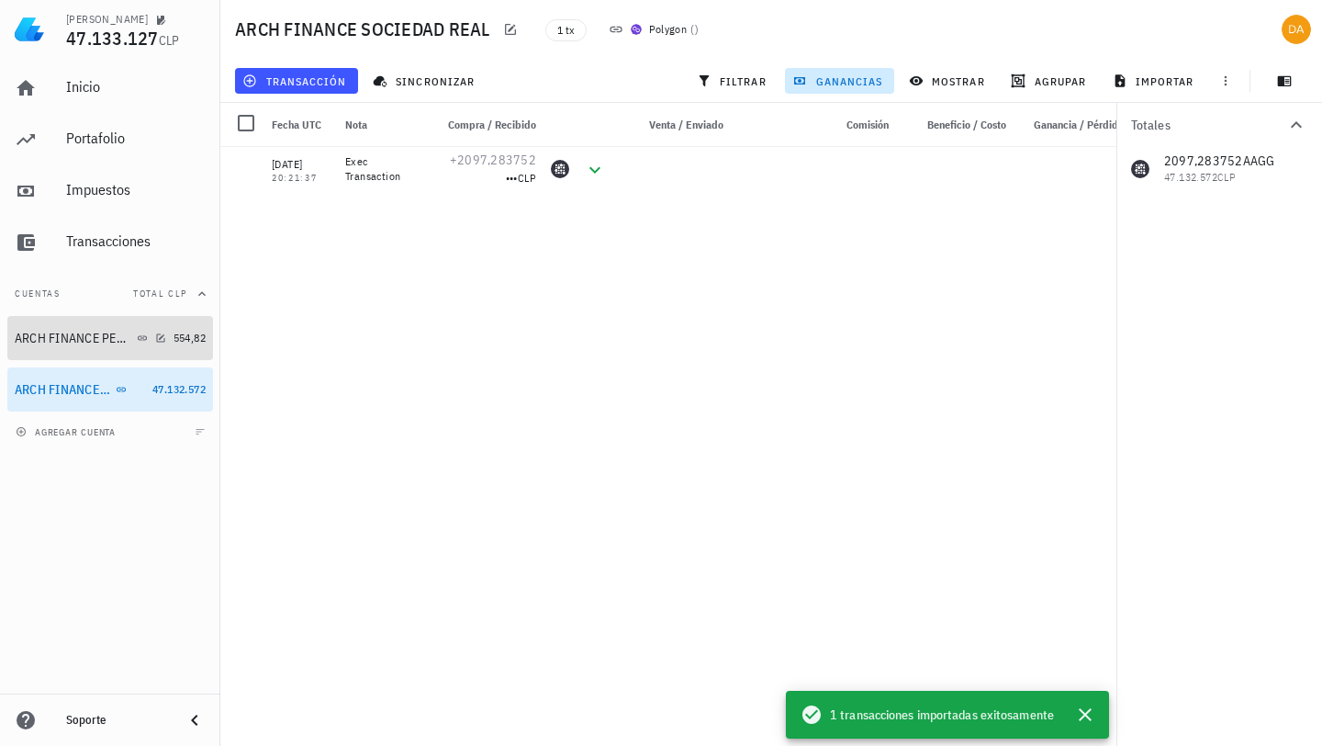
click at [96, 344] on div "ARCH FINANCE PERSONAL" at bounding box center [74, 339] width 118 height 16
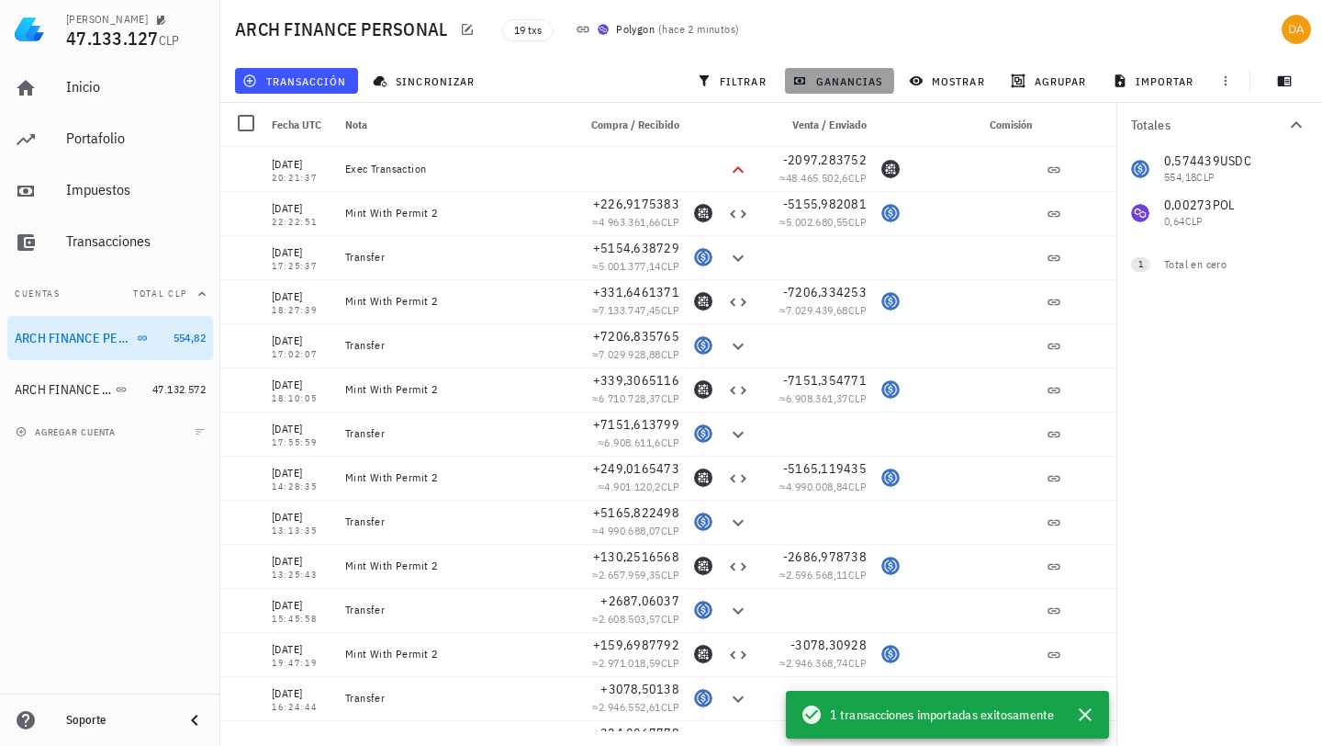
click at [835, 73] on span "ganancias" at bounding box center [839, 80] width 86 height 15
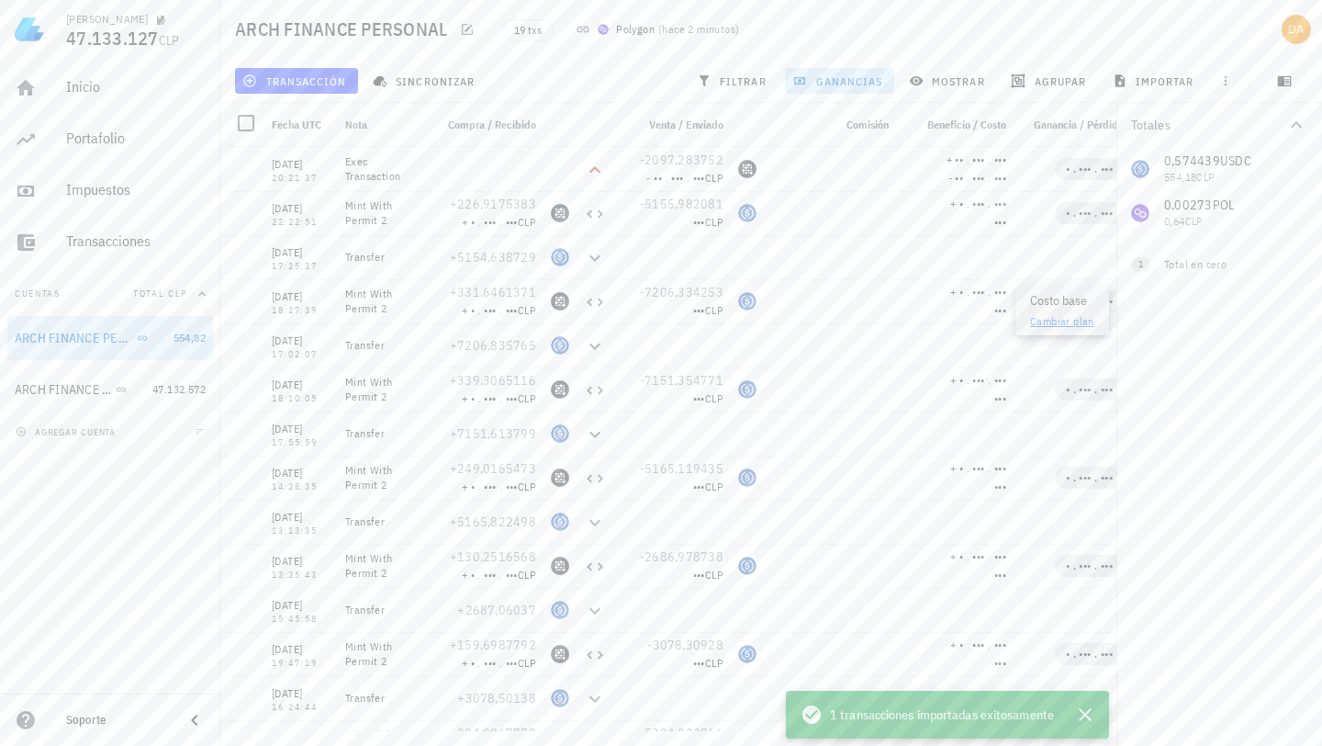
click at [922, 110] on div "Beneficio / Costo" at bounding box center [955, 125] width 118 height 44
click at [88, 339] on div "ARCH FINANCE PERSONAL" at bounding box center [74, 339] width 118 height 16
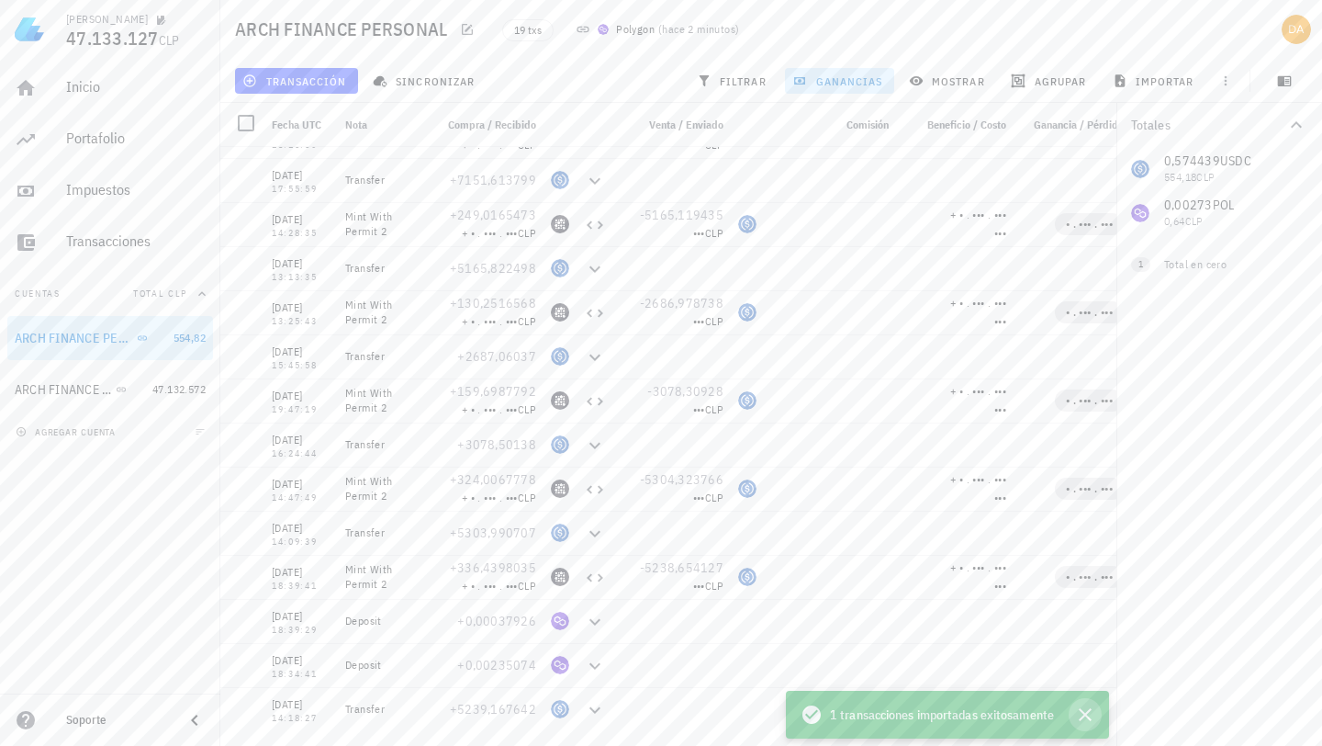
click at [1088, 711] on icon "button" at bounding box center [1085, 714] width 13 height 13
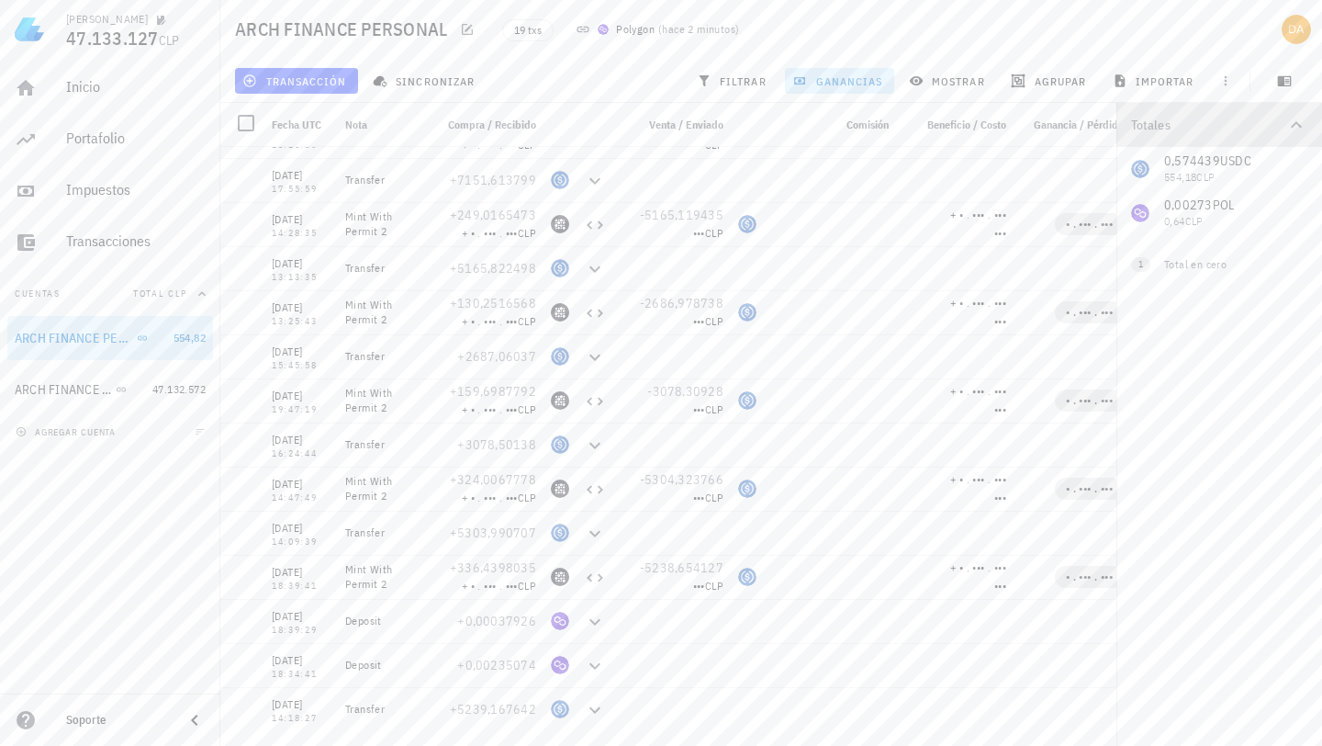
click at [1298, 121] on icon "button" at bounding box center [1297, 125] width 22 height 22
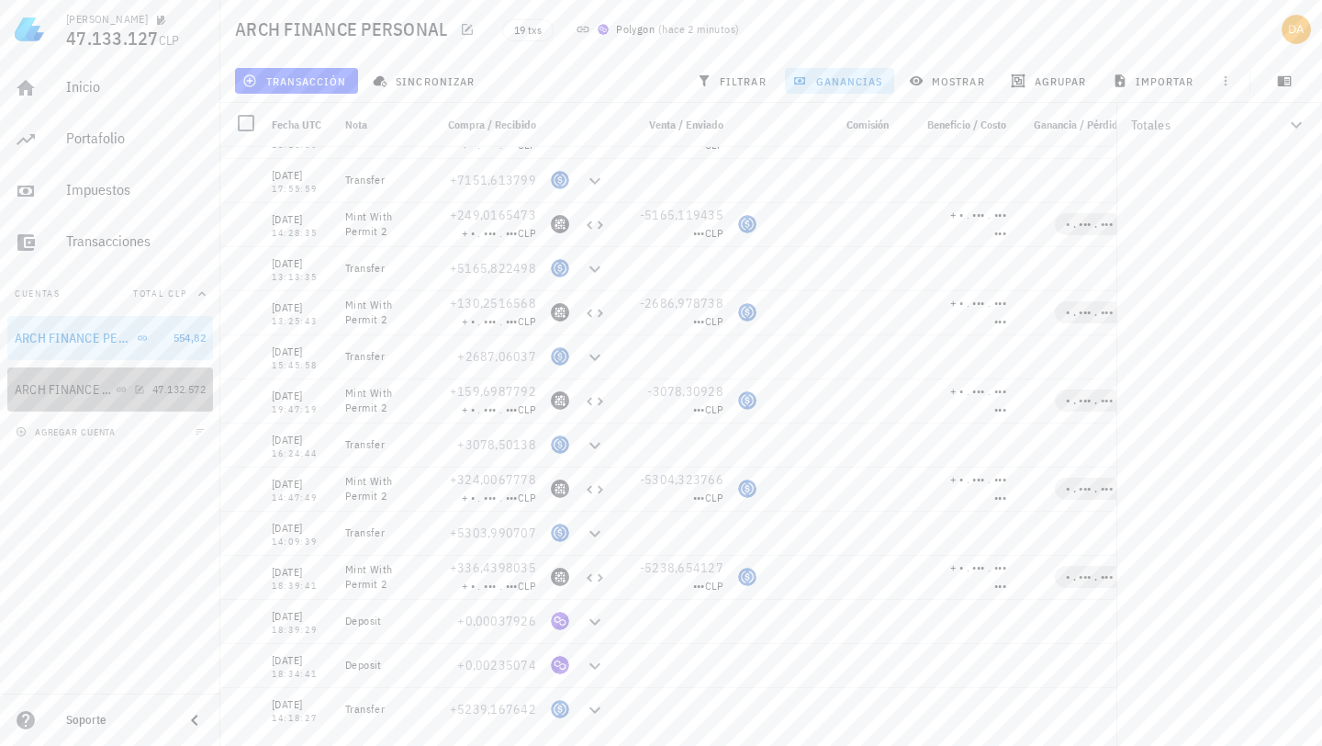
click at [72, 387] on div "ARCH FINANCE SOCIEDAD REAL" at bounding box center [63, 390] width 97 height 16
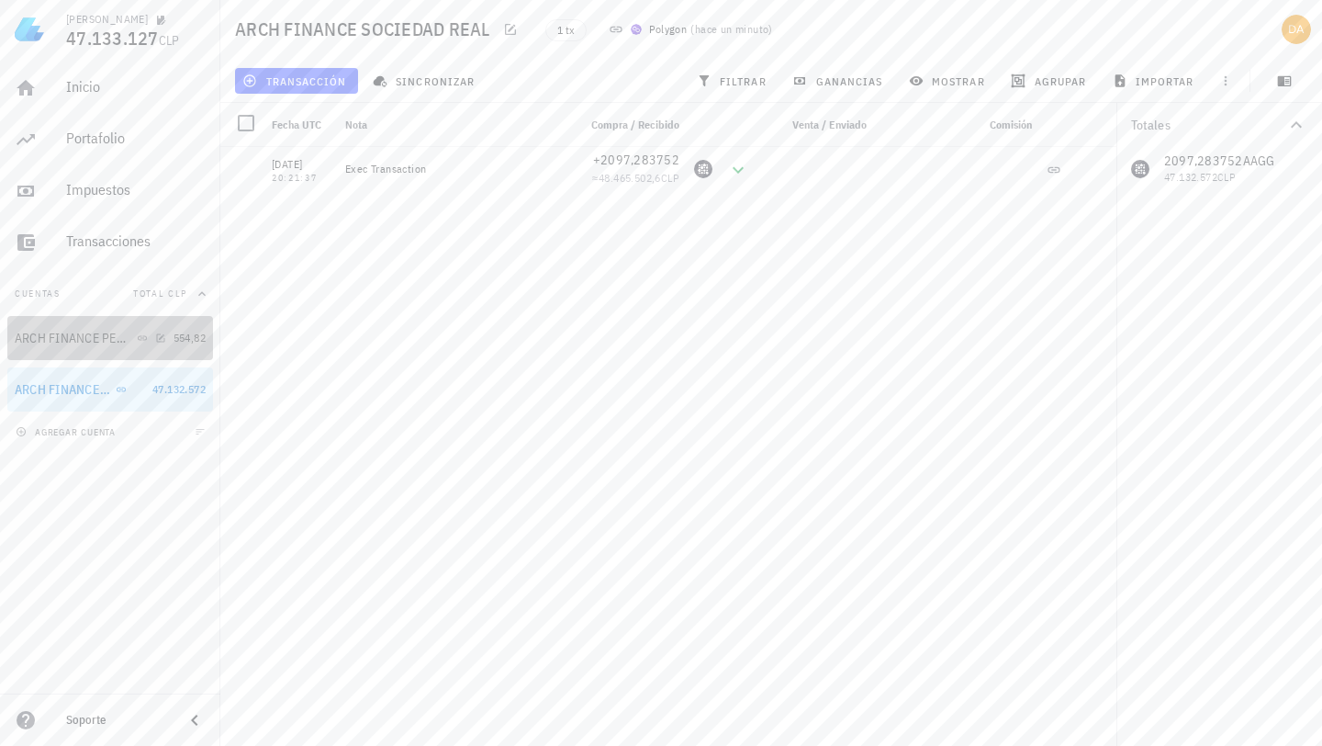
click at [67, 348] on div "ARCH FINANCE PERSONAL" at bounding box center [91, 338] width 152 height 39
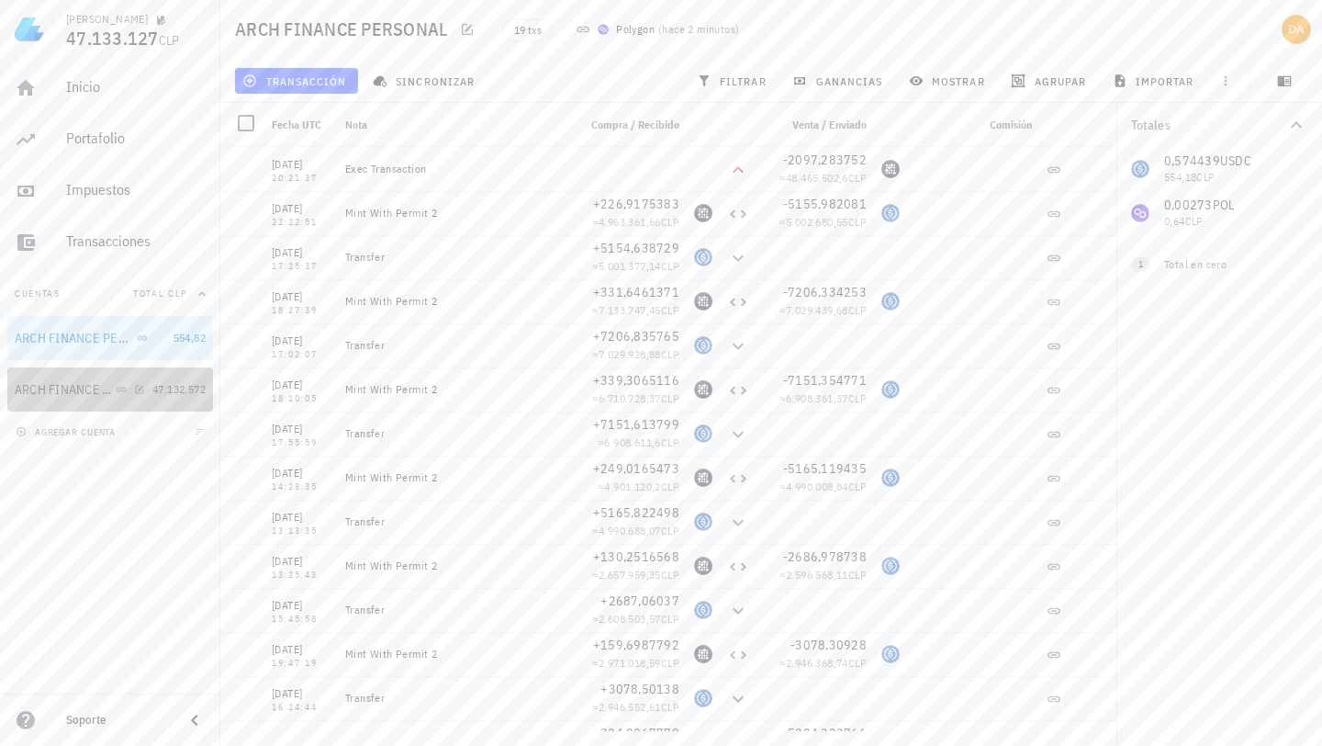
click at [80, 374] on div "ARCH FINANCE SOCIEDAD REAL" at bounding box center [80, 389] width 130 height 39
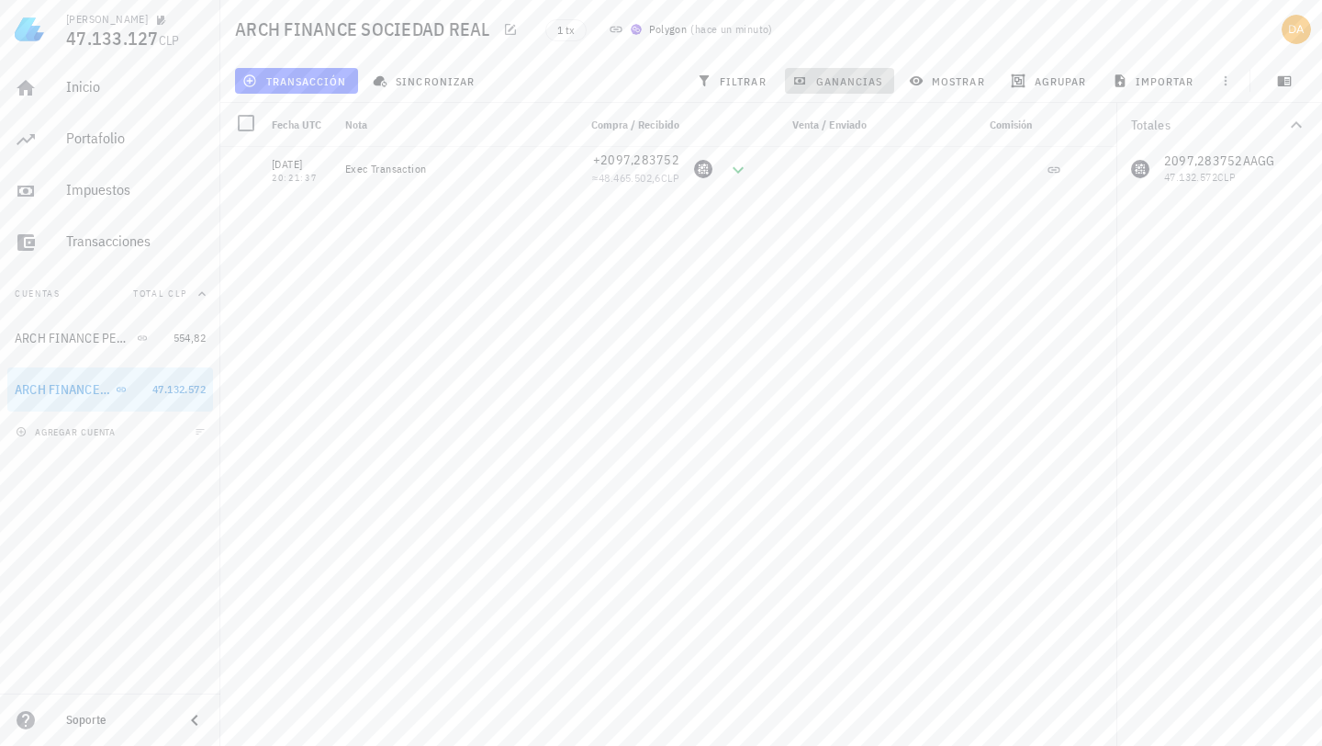
click at [818, 86] on span "ganancias" at bounding box center [839, 80] width 86 height 15
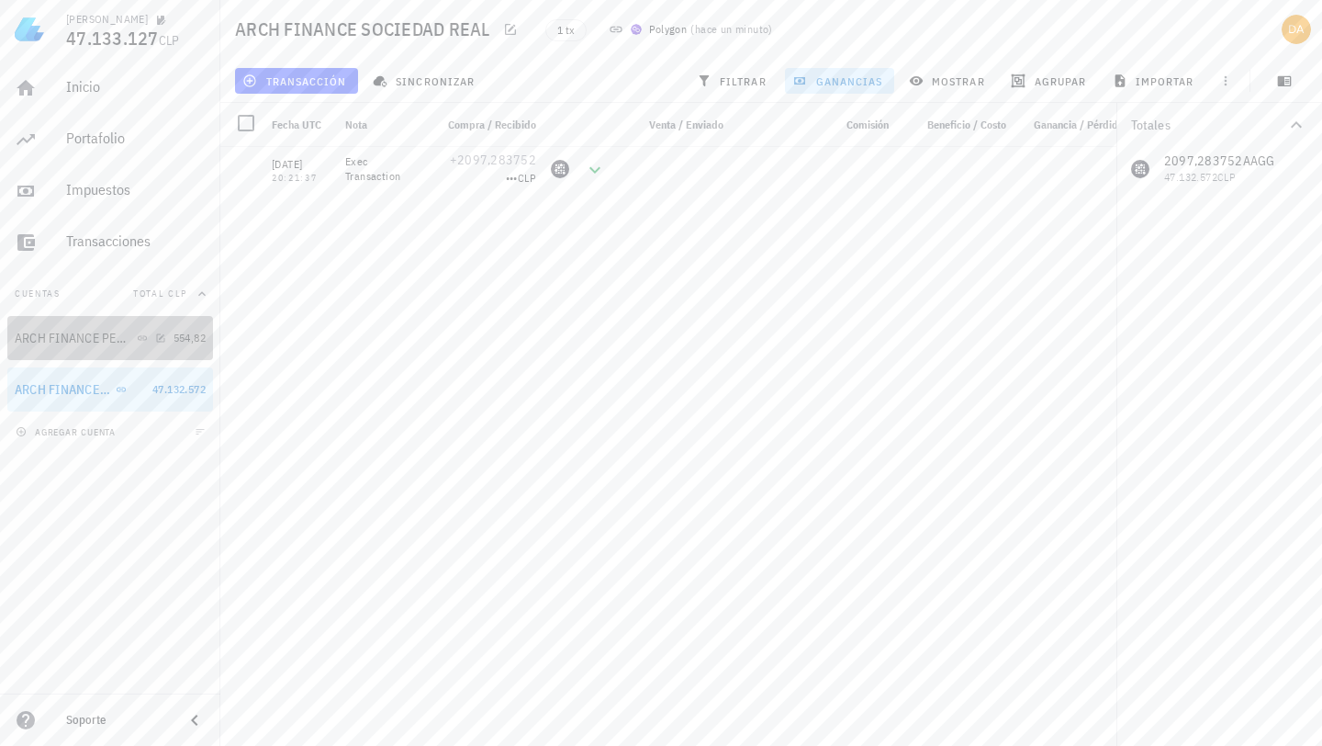
click at [78, 348] on div "ARCH FINANCE PERSONAL" at bounding box center [91, 338] width 152 height 39
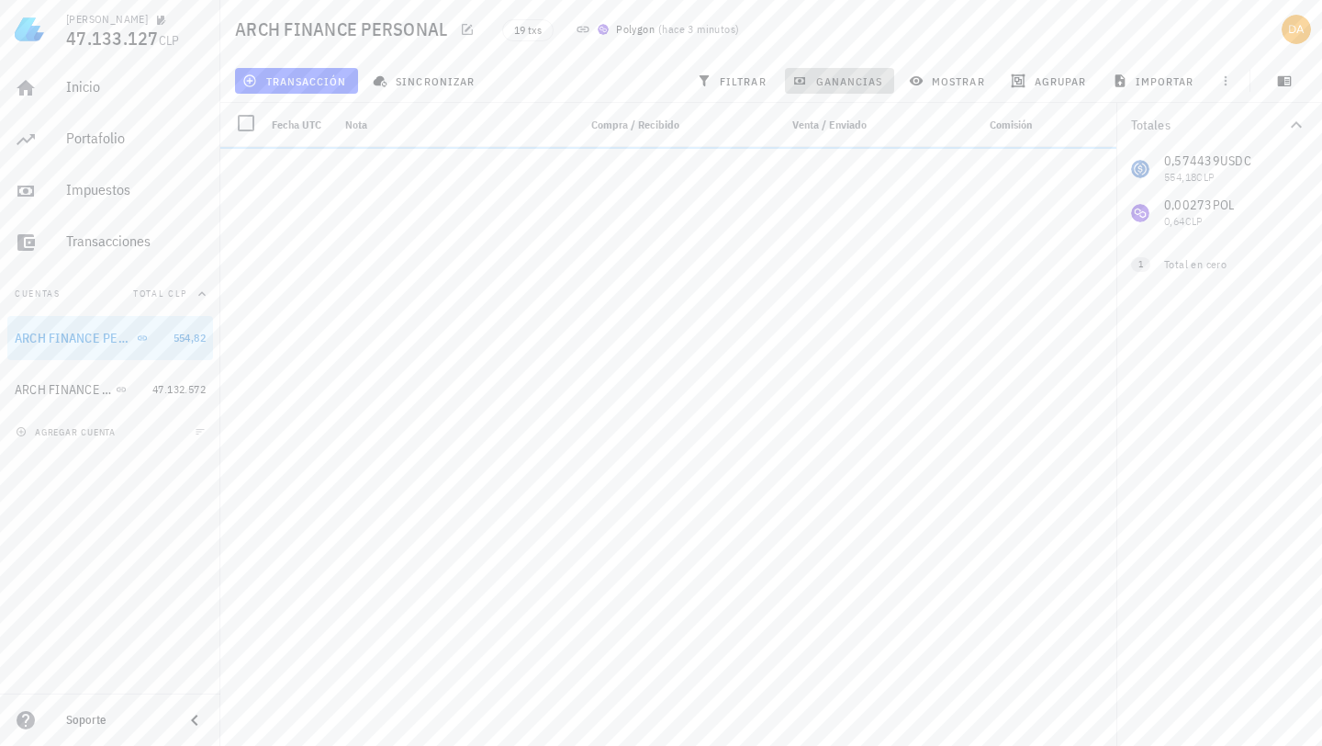
click at [830, 68] on button "ganancias" at bounding box center [839, 81] width 109 height 26
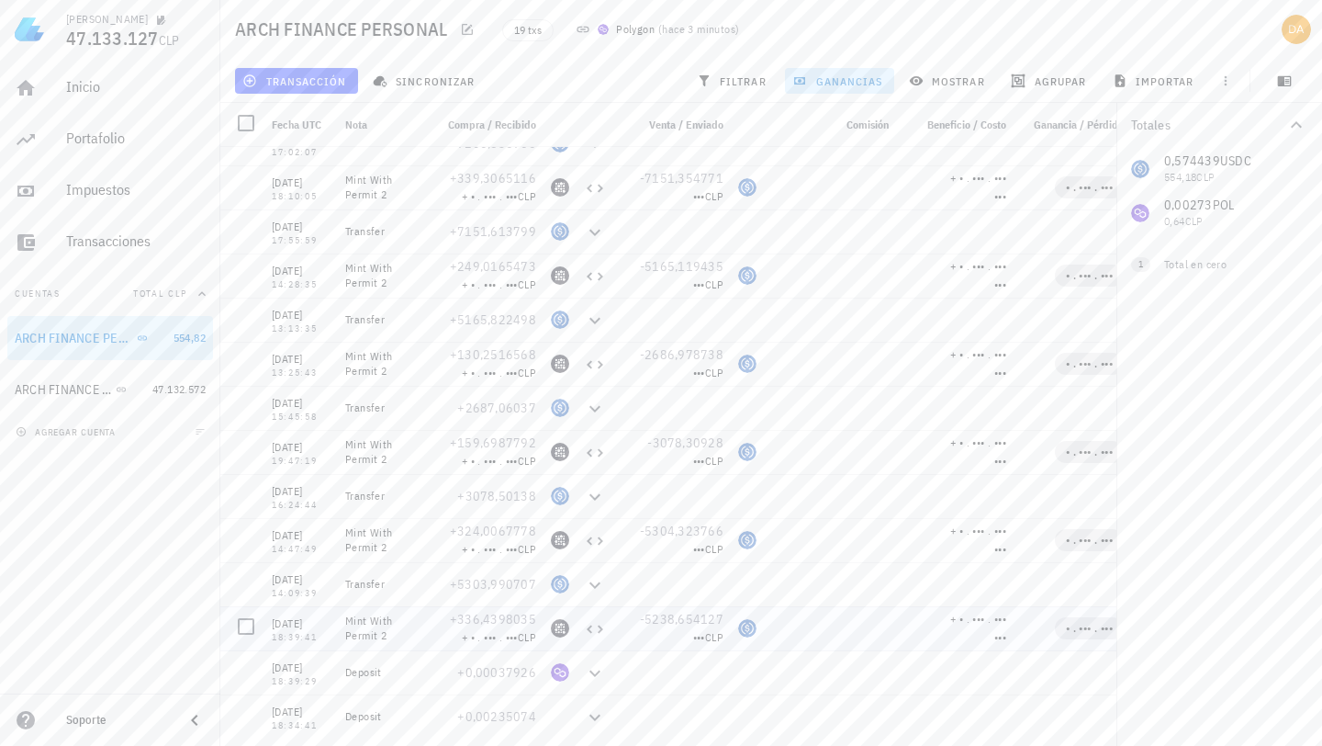
scroll to position [253, 0]
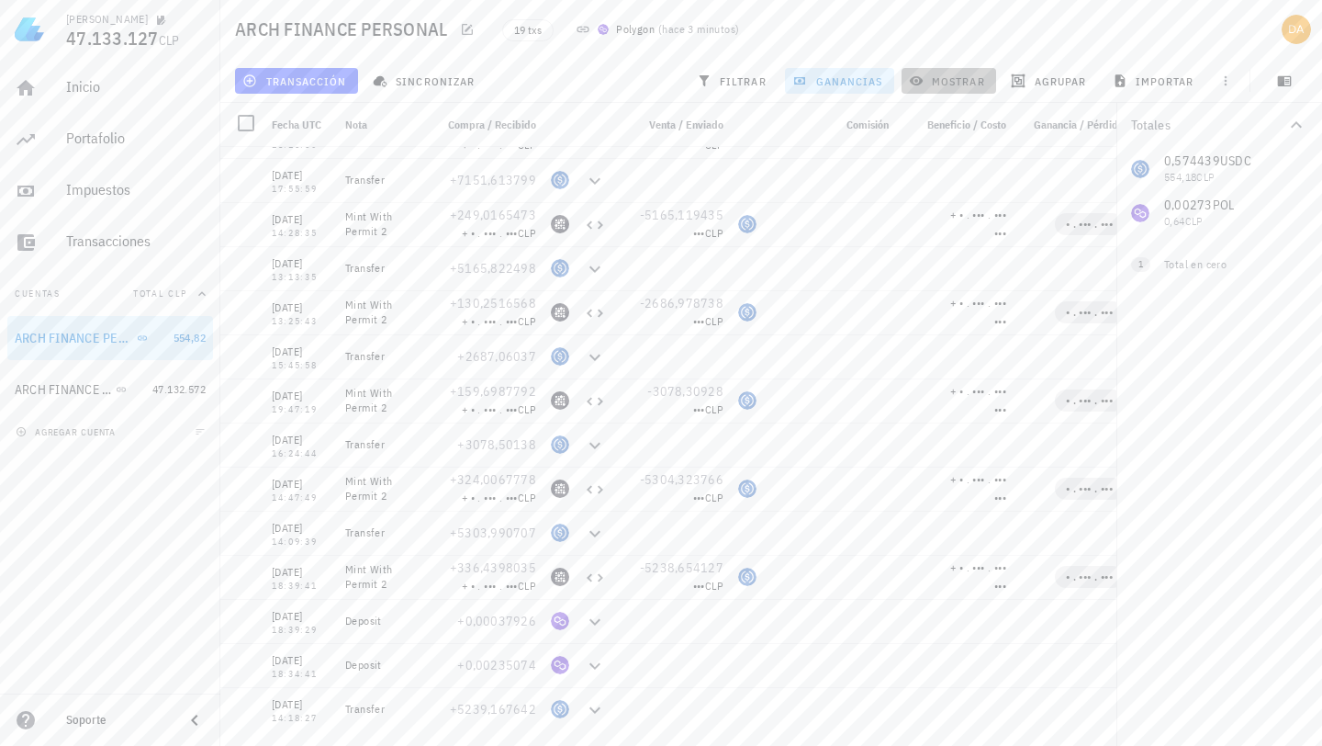
click at [943, 84] on span "mostrar" at bounding box center [949, 80] width 73 height 15
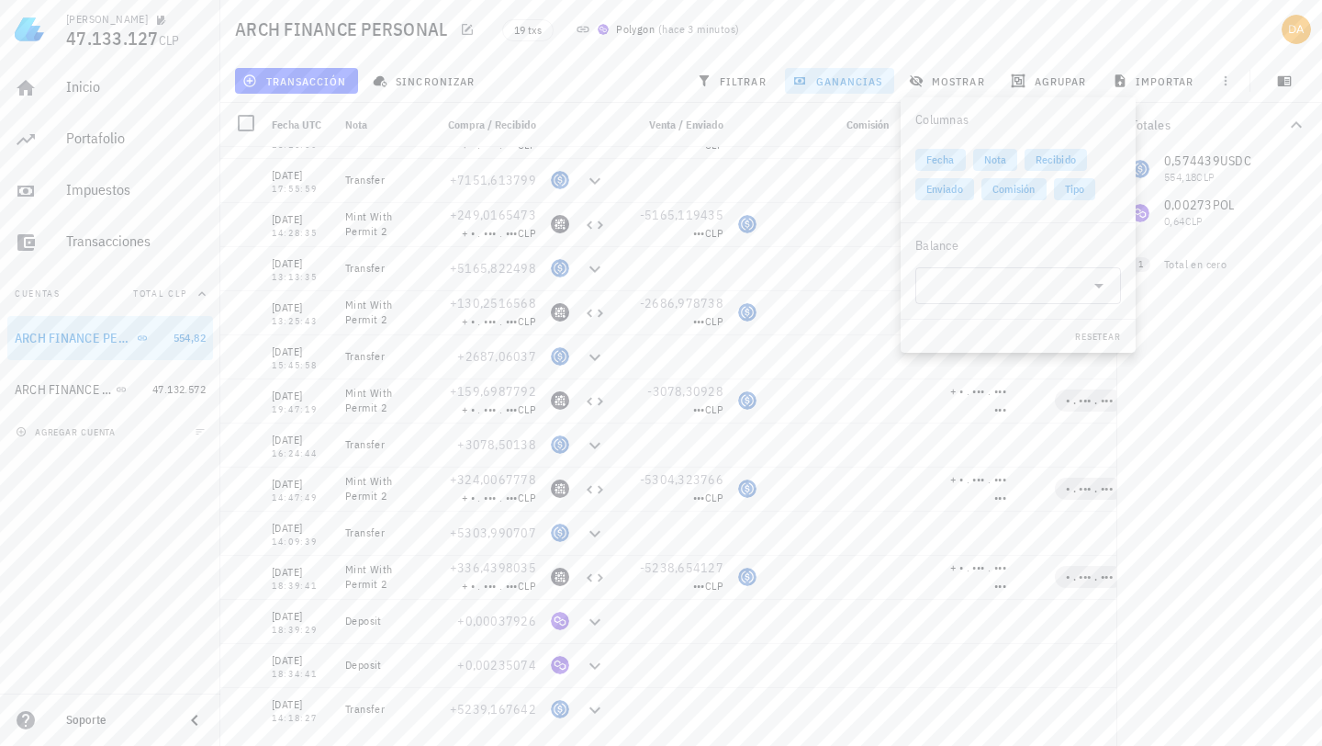
click at [900, 30] on div "19 txs Polygon ( hace 3 minutos )" at bounding box center [754, 29] width 527 height 46
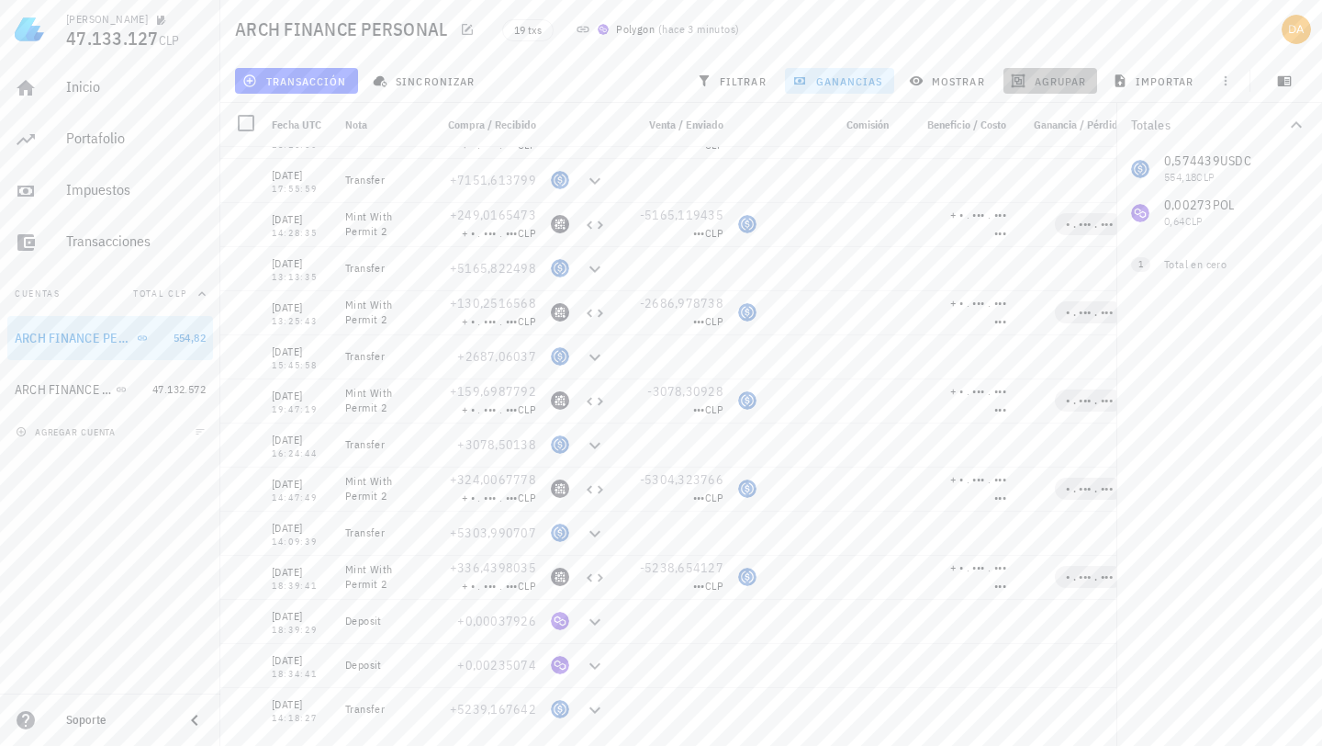
click at [1056, 84] on span "agrupar" at bounding box center [1051, 80] width 72 height 15
click at [966, 37] on div "19 txs Polygon ( hace 3 minutos )" at bounding box center [754, 29] width 527 height 46
click at [798, 40] on div "19 txs Polygon ( hace 3 minutos )" at bounding box center [754, 29] width 527 height 46
click at [832, 78] on span "ganancias" at bounding box center [839, 80] width 86 height 15
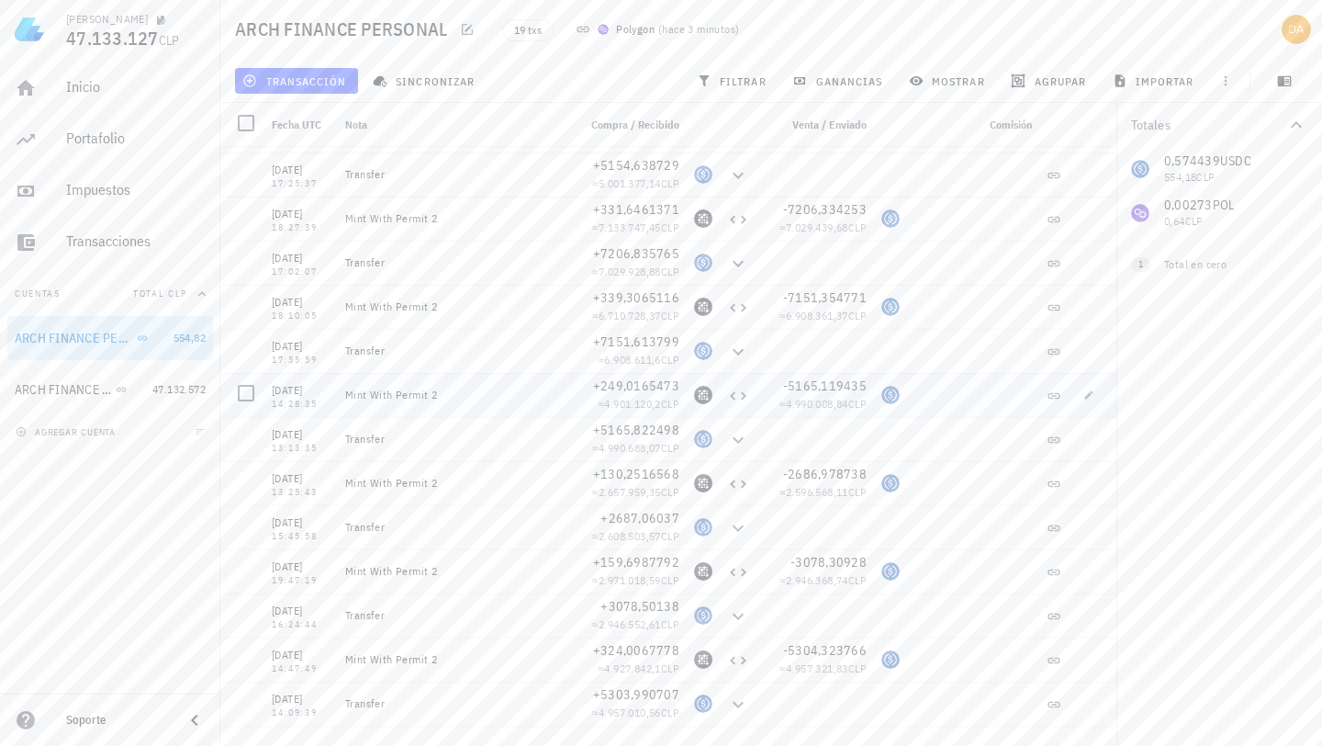
scroll to position [0, 0]
click at [554, 65] on div "transacción sincronizar filtrar ganancias mostrar [GEOGRAPHIC_DATA] importar" at bounding box center [771, 81] width 1080 height 44
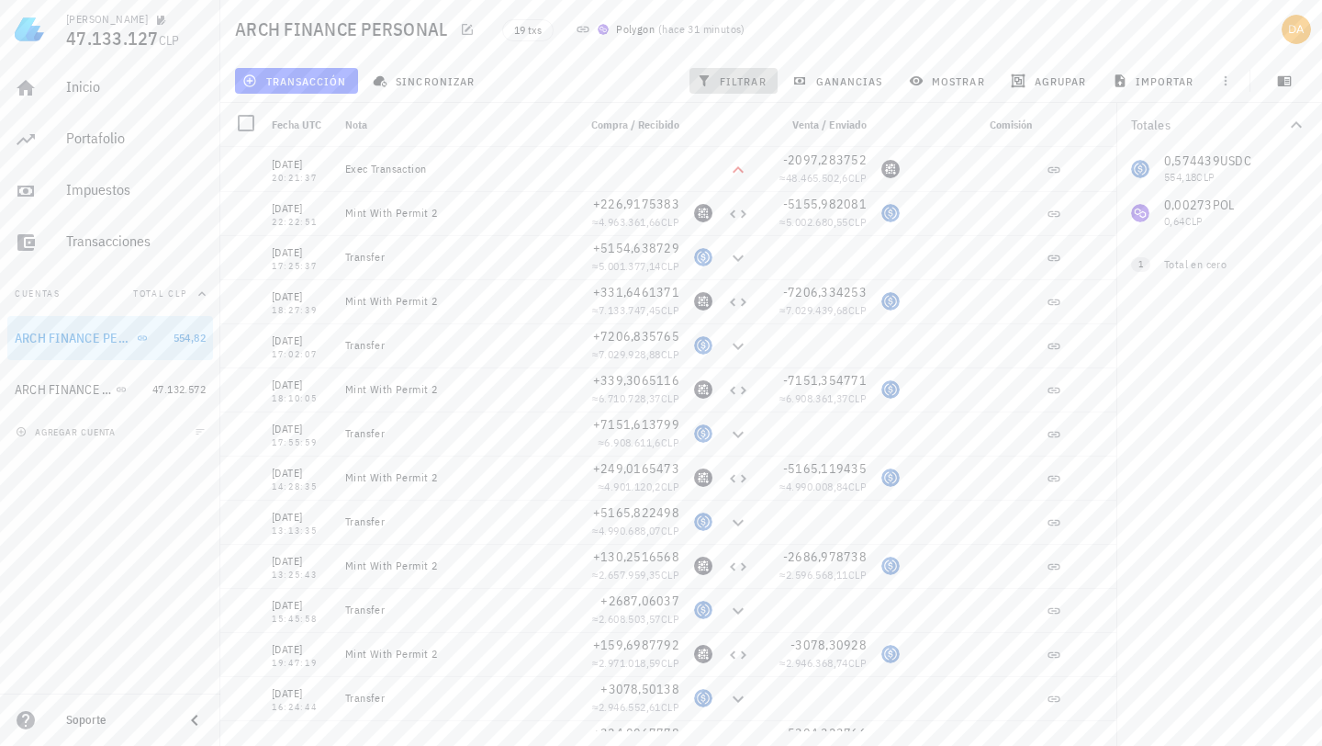
click at [730, 76] on span "filtrar" at bounding box center [734, 80] width 66 height 15
click at [831, 84] on span "ganancias" at bounding box center [839, 80] width 86 height 15
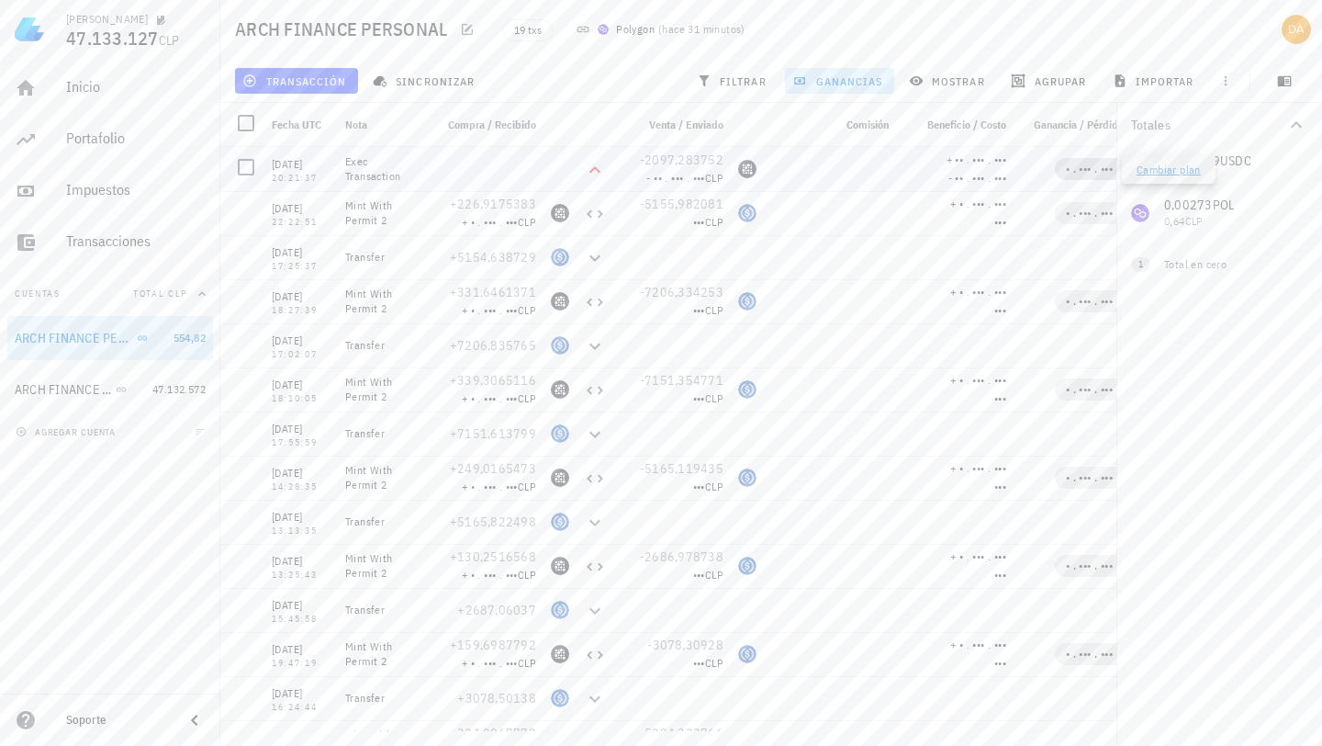
scroll to position [0, 125]
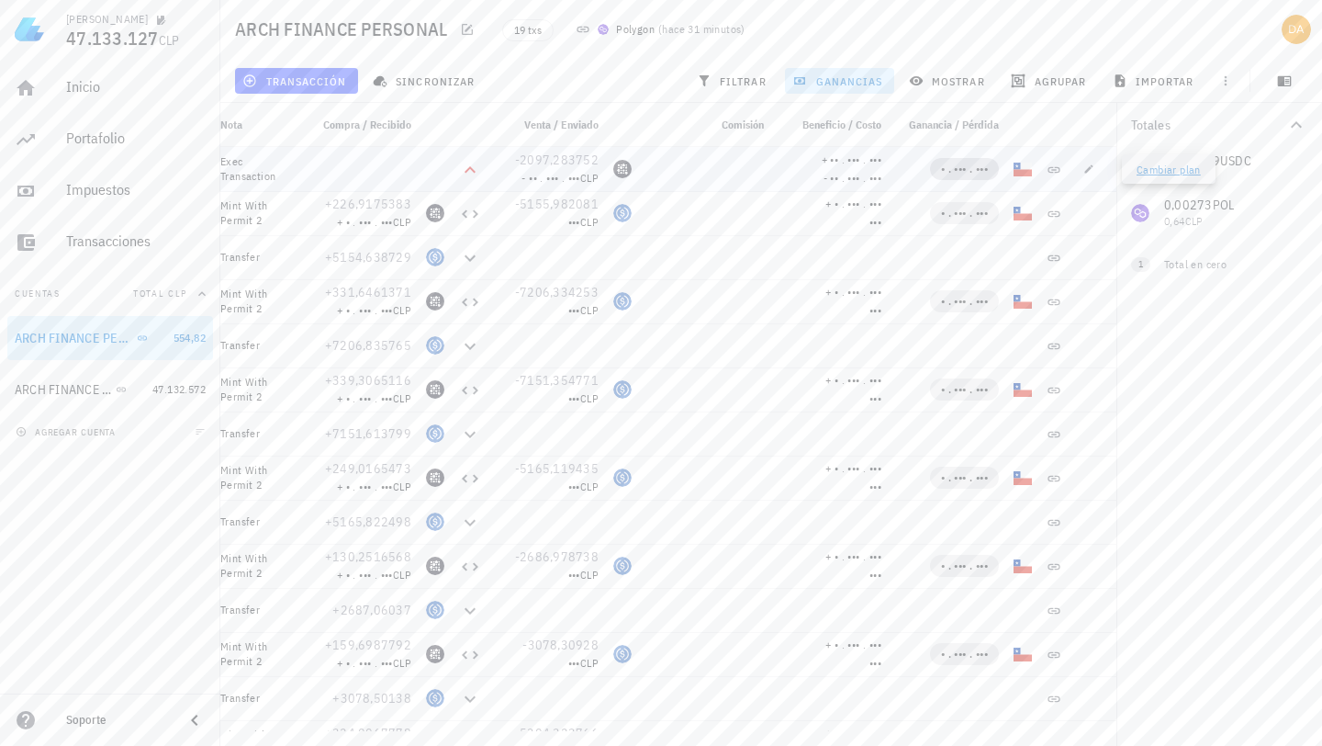
click at [949, 171] on span "• . ••• . •••" at bounding box center [964, 169] width 47 height 14
click at [1163, 166] on link "Cambiar plan" at bounding box center [1169, 170] width 64 height 14
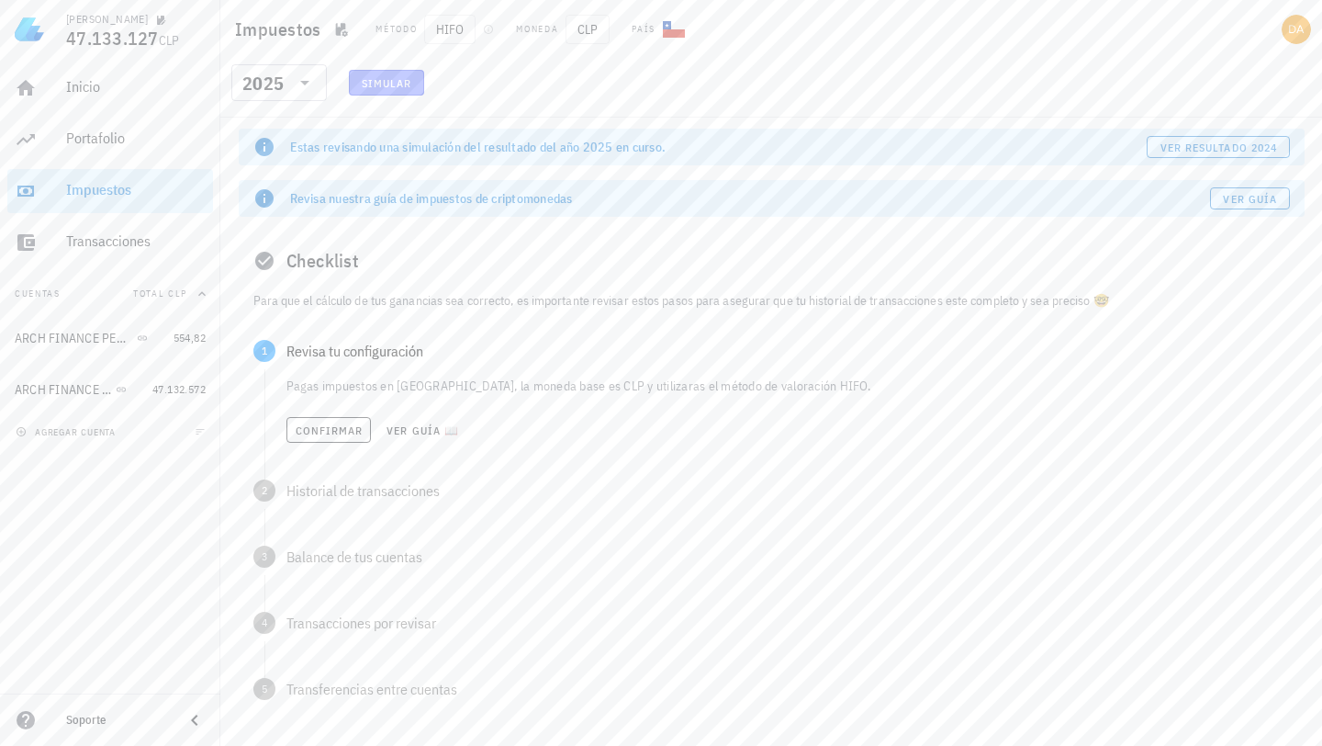
click at [399, 86] on span "Simular" at bounding box center [386, 83] width 51 height 14
click at [299, 81] on icon at bounding box center [305, 83] width 22 height 22
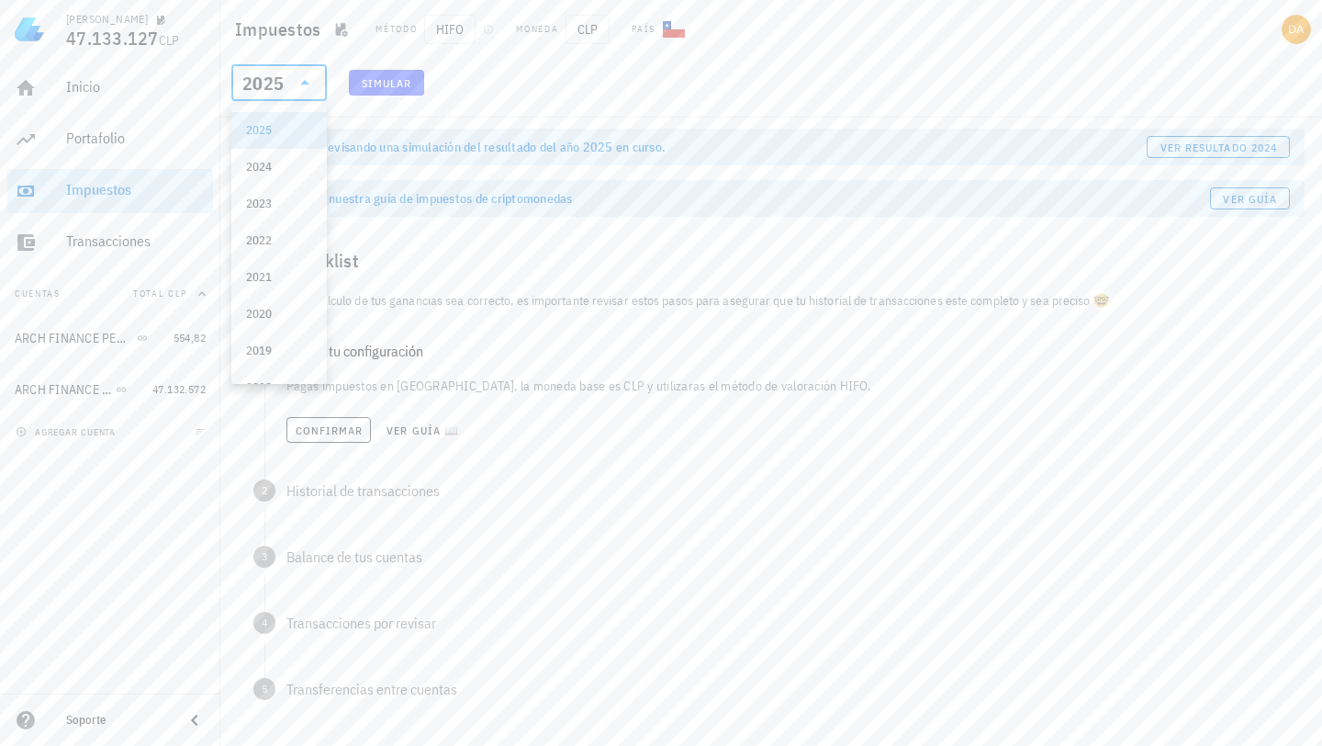
click at [278, 126] on div "2025" at bounding box center [279, 130] width 66 height 15
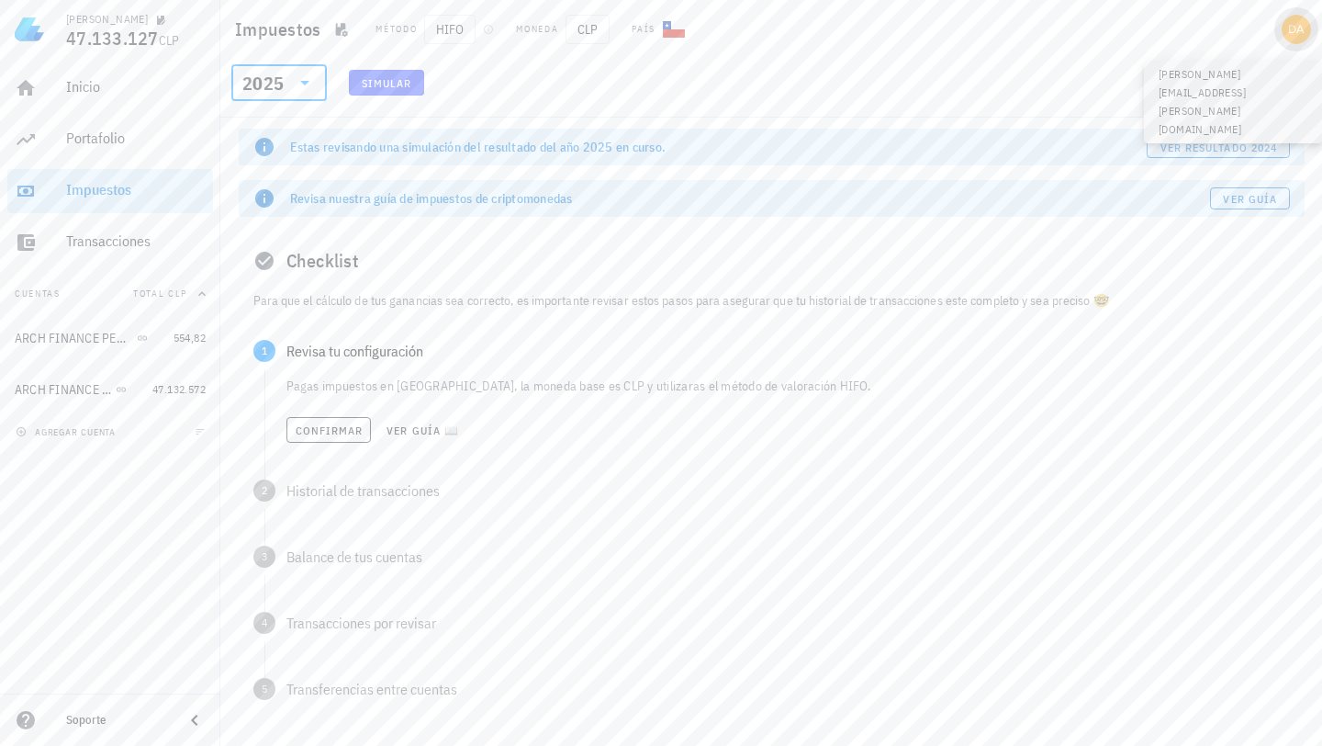
click at [1298, 41] on div "avatar" at bounding box center [1296, 29] width 29 height 29
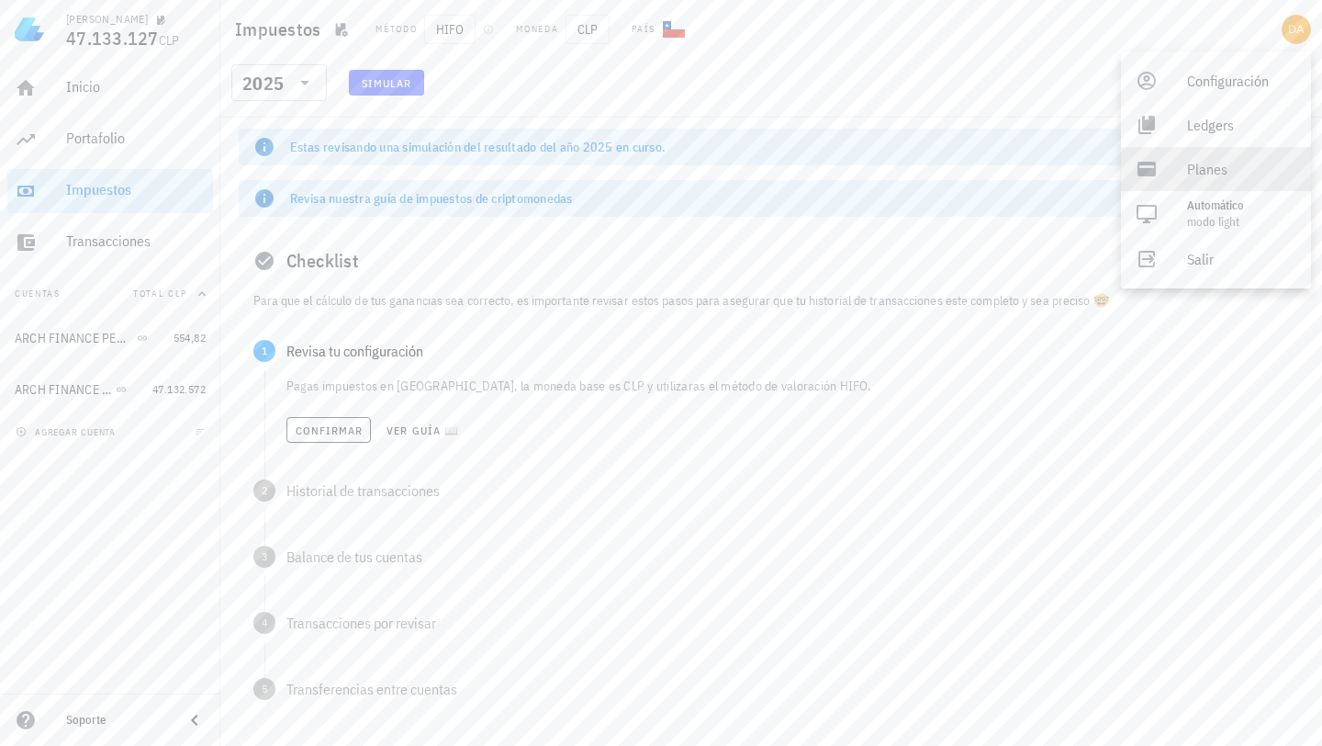
click at [1217, 171] on div "Planes" at bounding box center [1241, 169] width 109 height 37
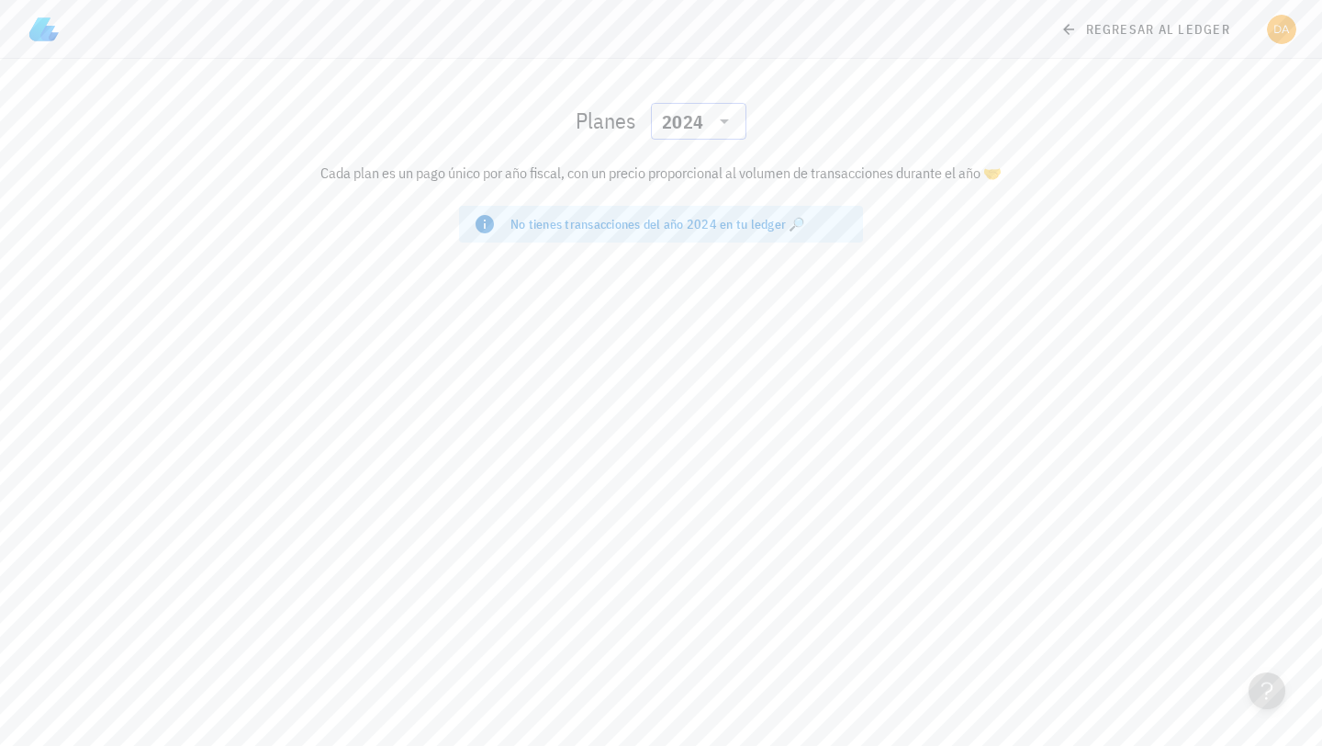
click at [733, 120] on icon at bounding box center [725, 121] width 22 height 22
click at [711, 157] on div "2025" at bounding box center [699, 168] width 66 height 29
